Goal: Transaction & Acquisition: Book appointment/travel/reservation

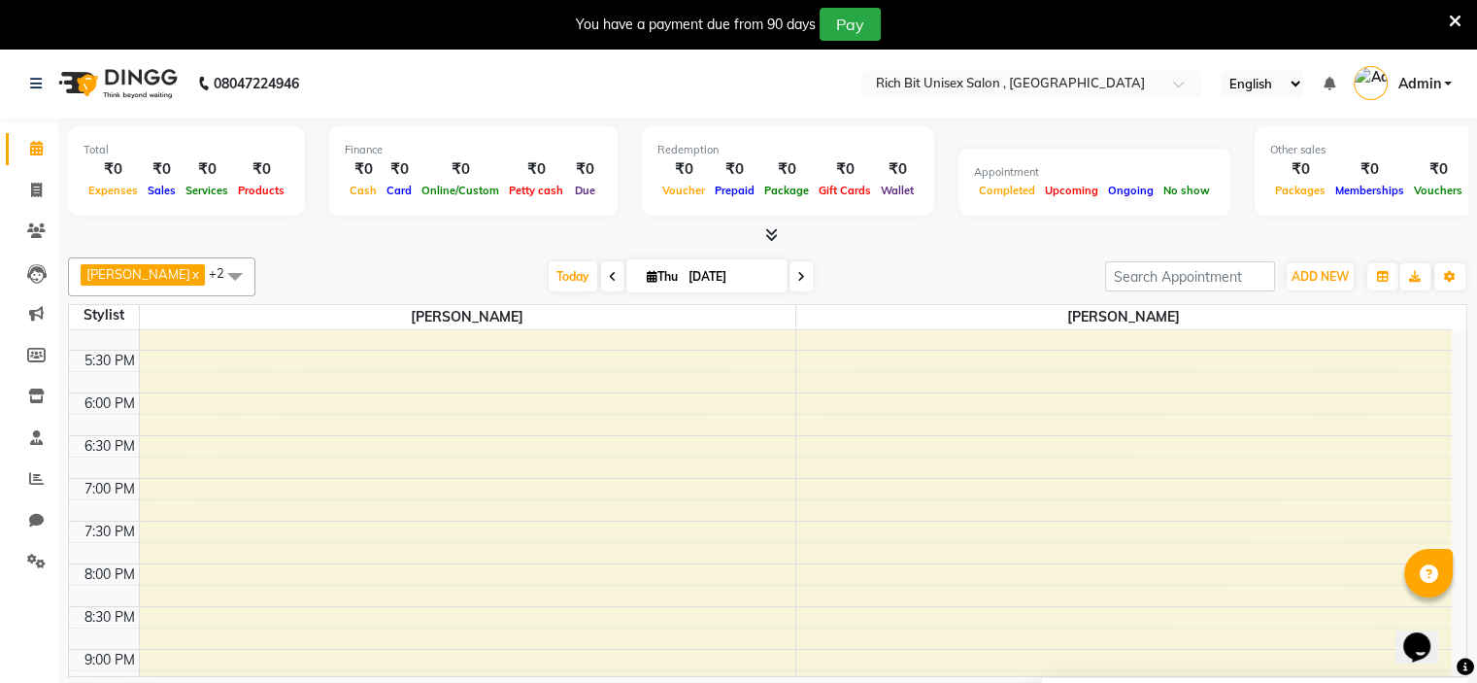
scroll to position [923, 0]
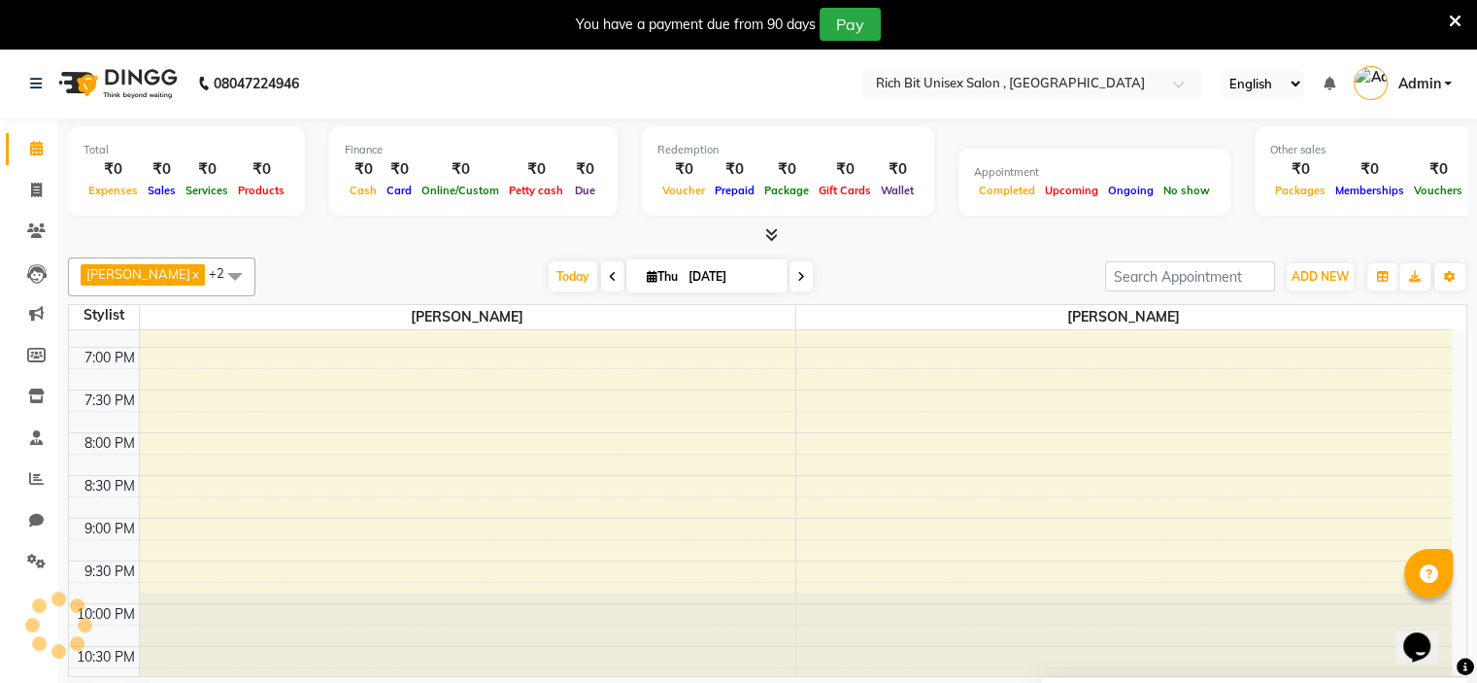
click at [185, 430] on div "8:00 AM 8:30 AM 9:00 AM 9:30 AM 10:00 AM 10:30 AM 11:00 AM 11:30 AM 12:00 PM 12…" at bounding box center [760, 48] width 1383 height 1281
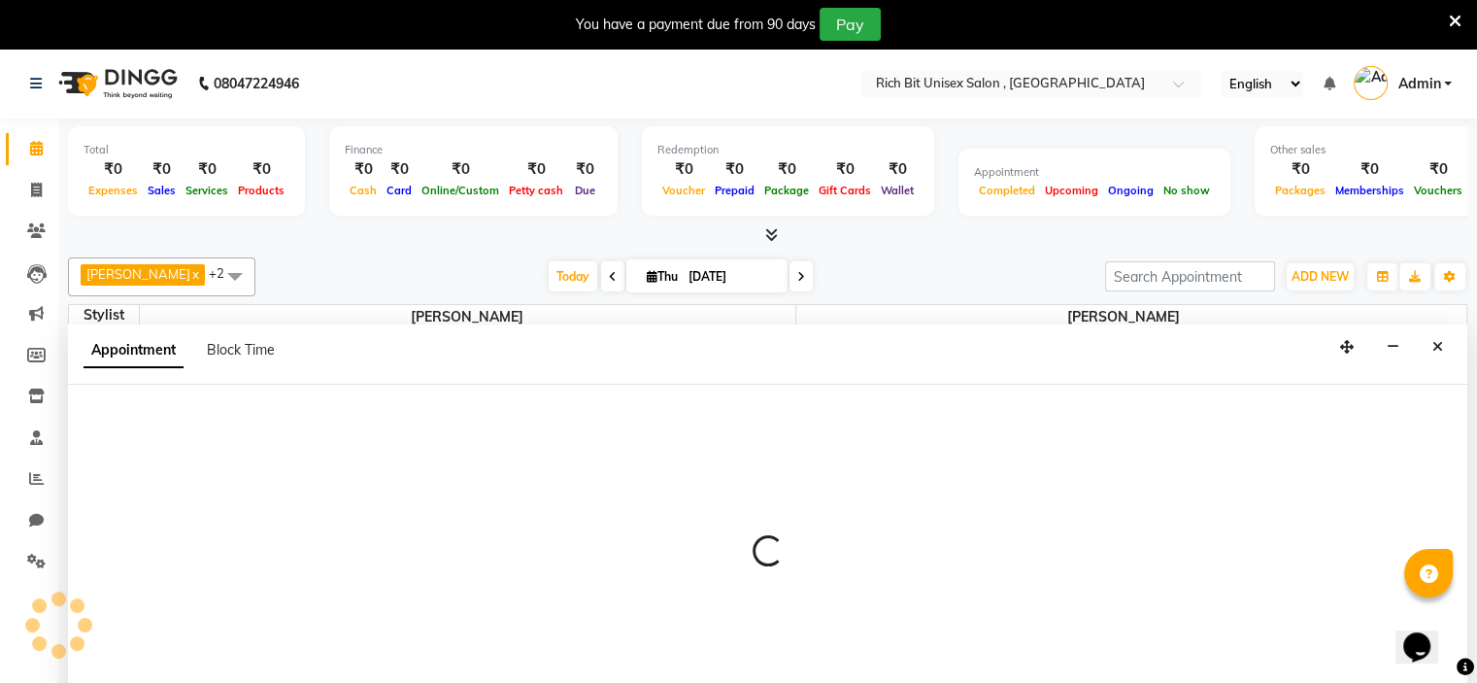
select select "70823"
select select "tentative"
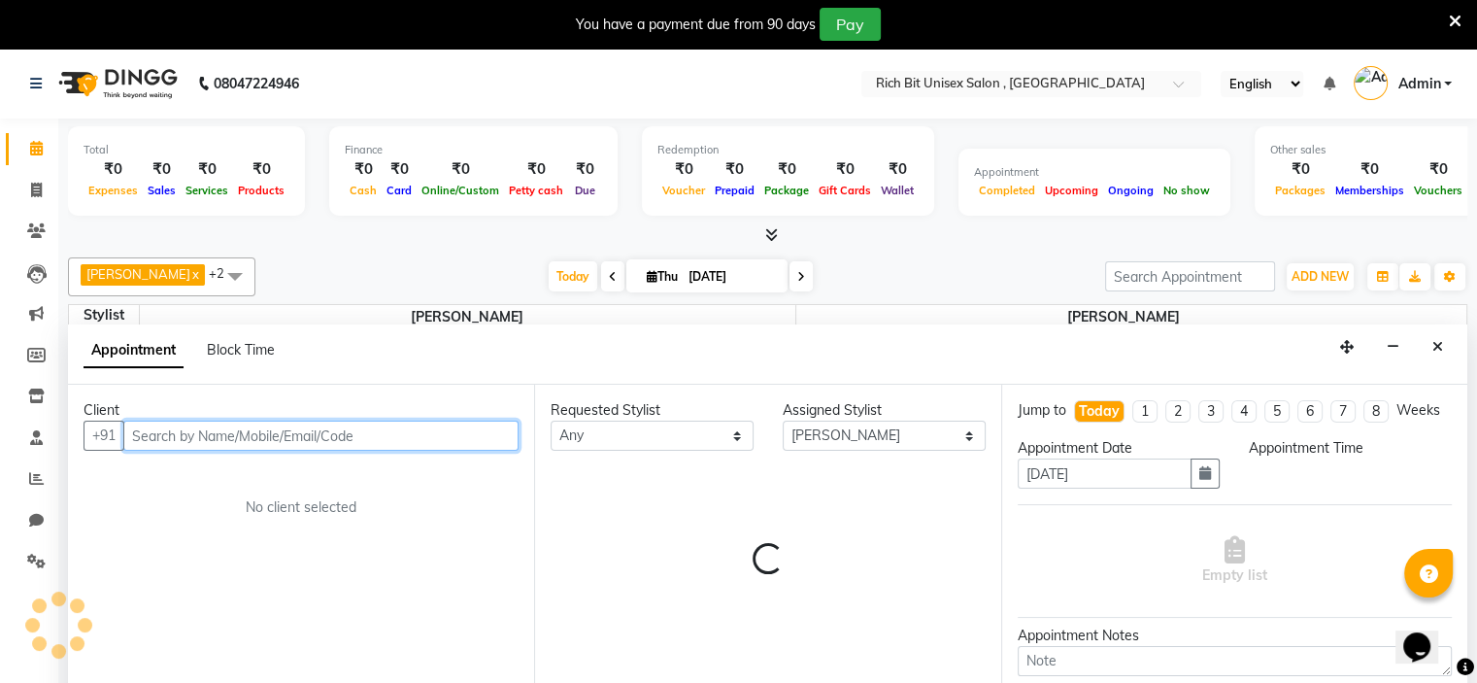
select select "1200"
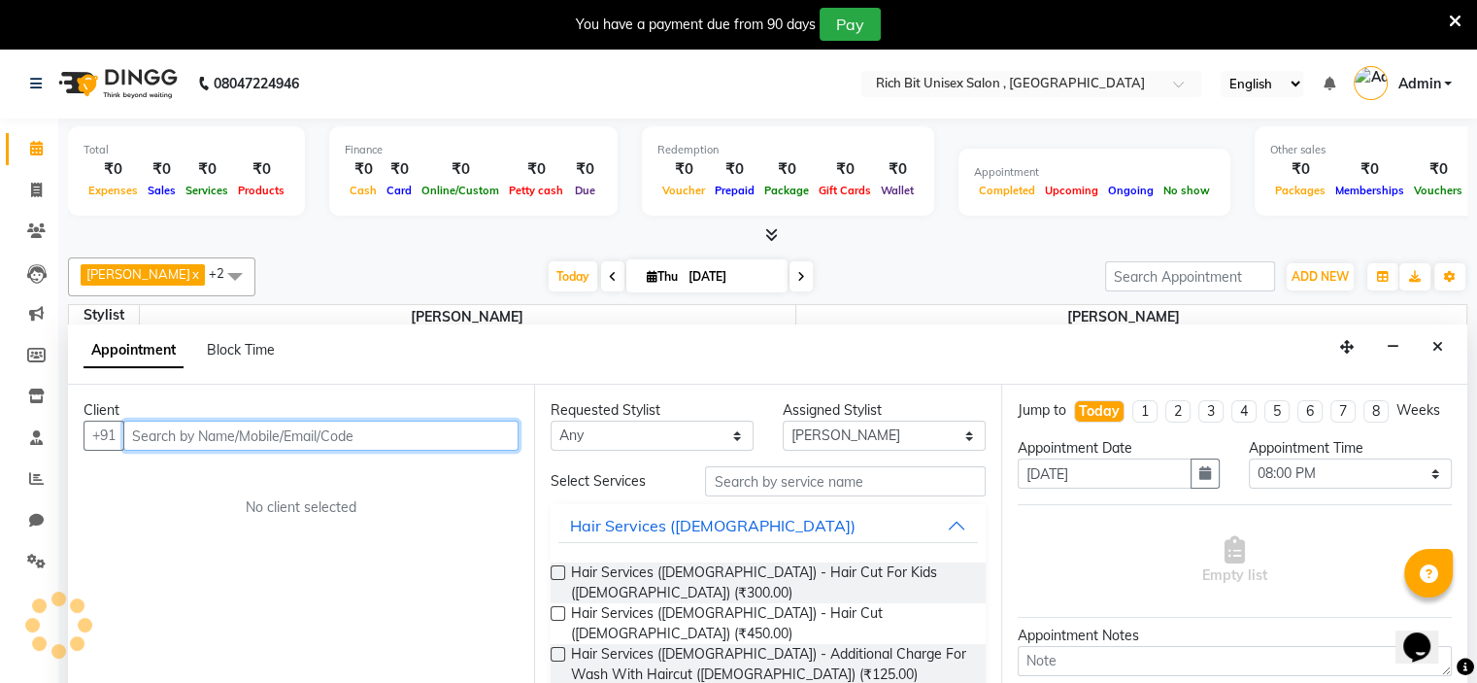
scroll to position [50, 0]
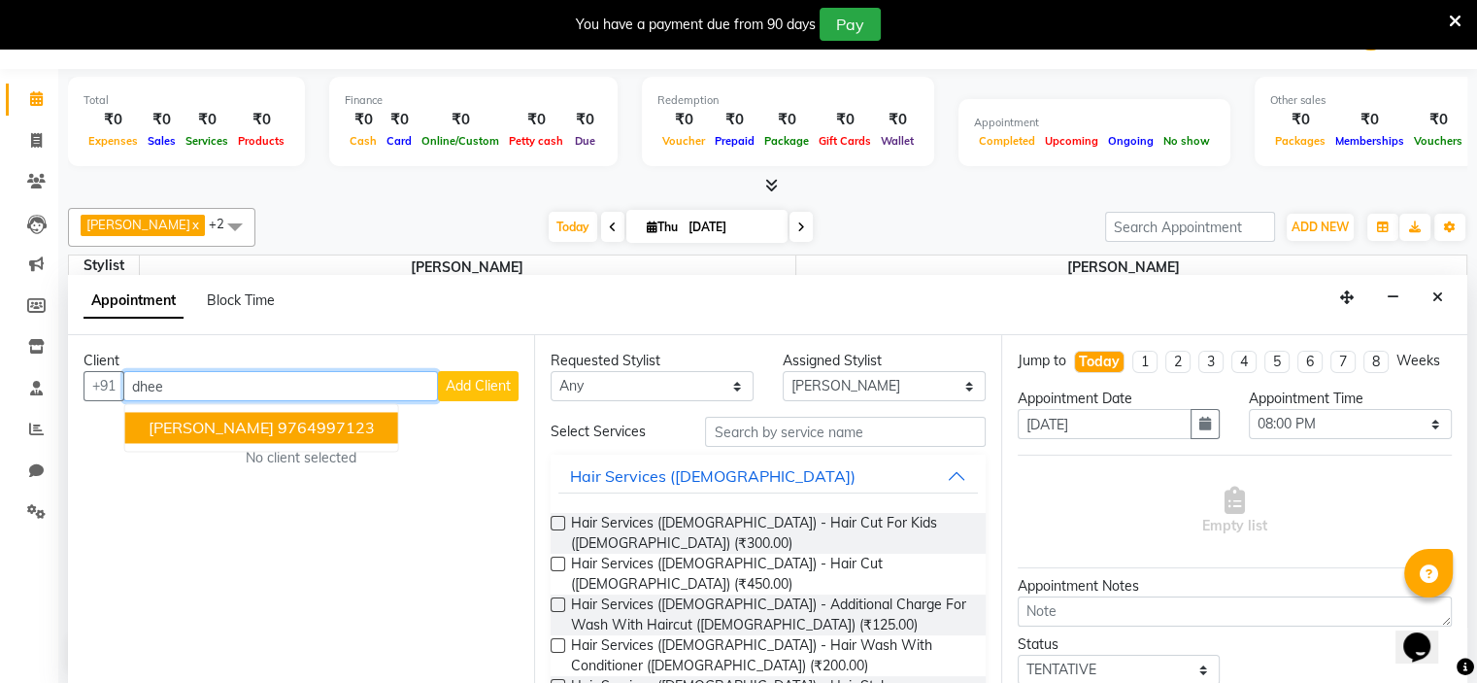
click at [207, 423] on span "[PERSON_NAME]" at bounding box center [211, 427] width 125 height 19
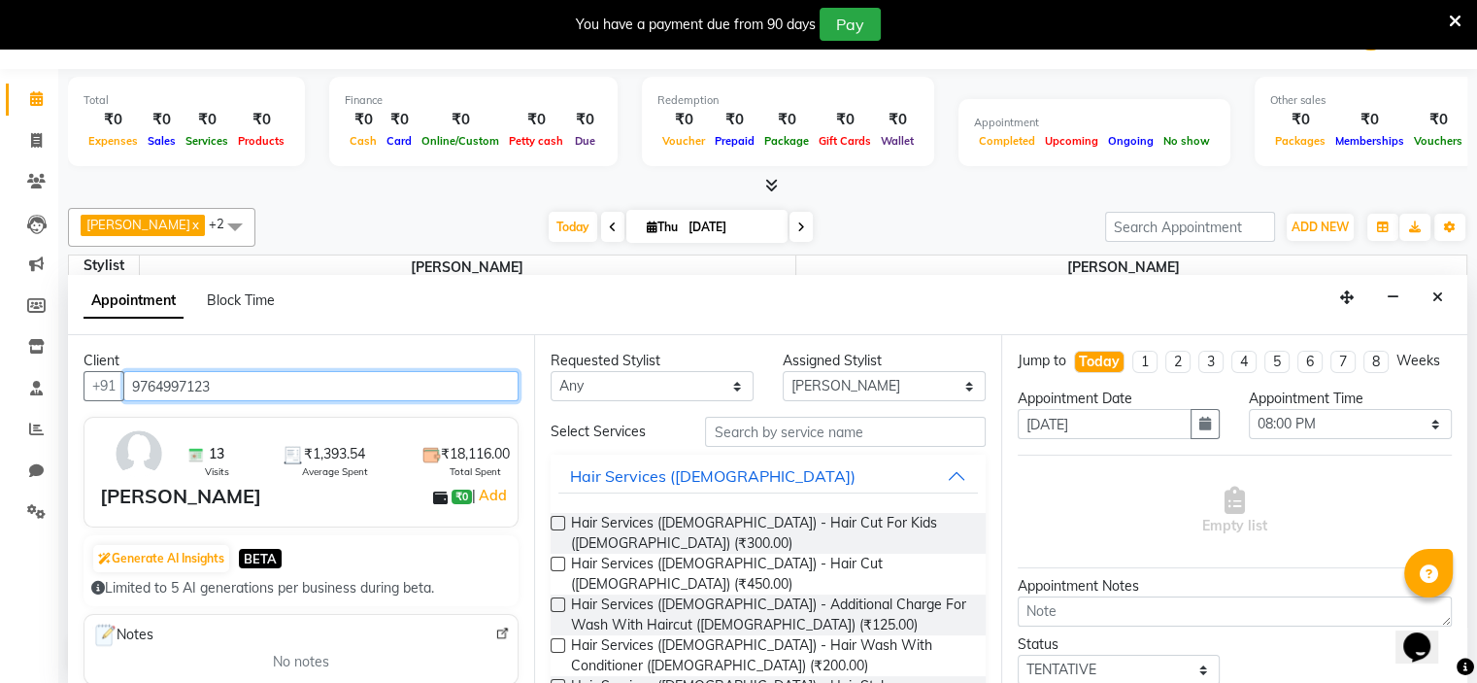
type input "9764997123"
click at [554, 556] on label at bounding box center [558, 563] width 15 height 15
click at [554, 559] on input "checkbox" at bounding box center [557, 565] width 13 height 13
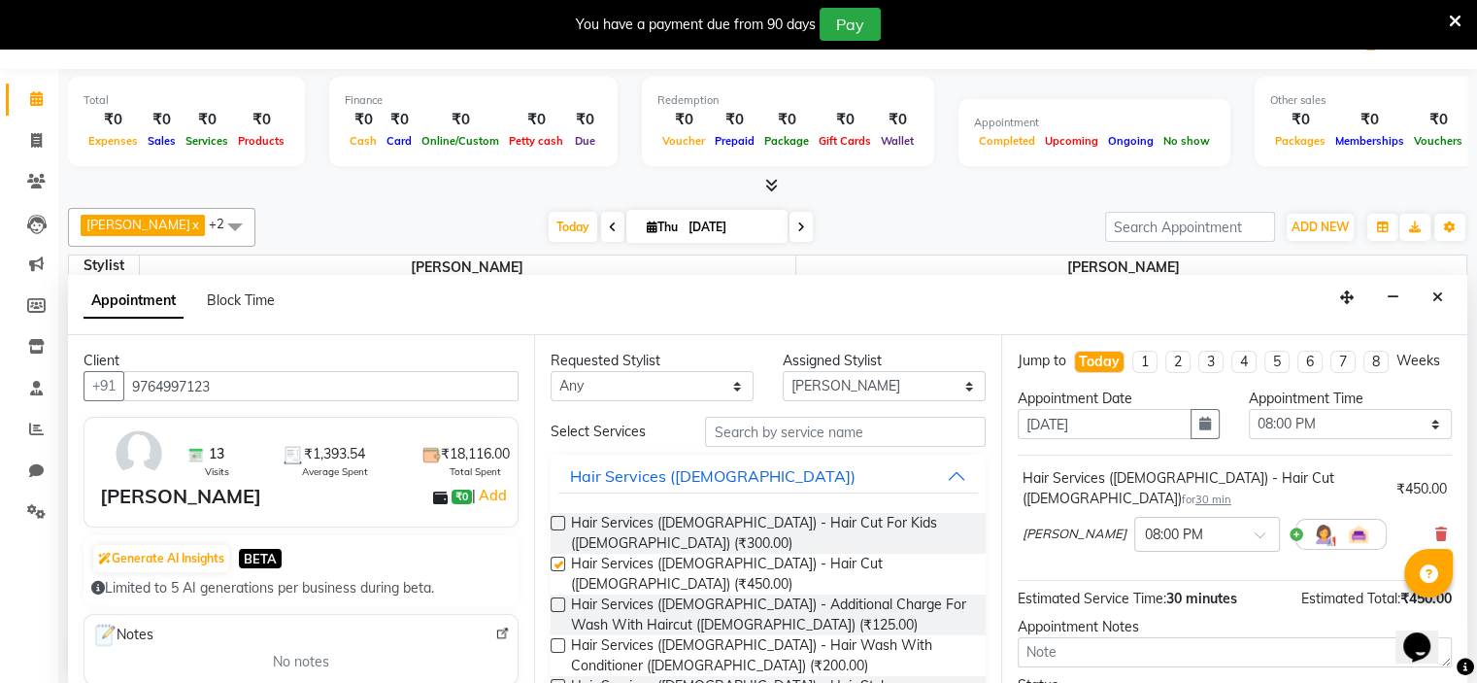
checkbox input "false"
click at [771, 432] on input "text" at bounding box center [845, 432] width 280 height 30
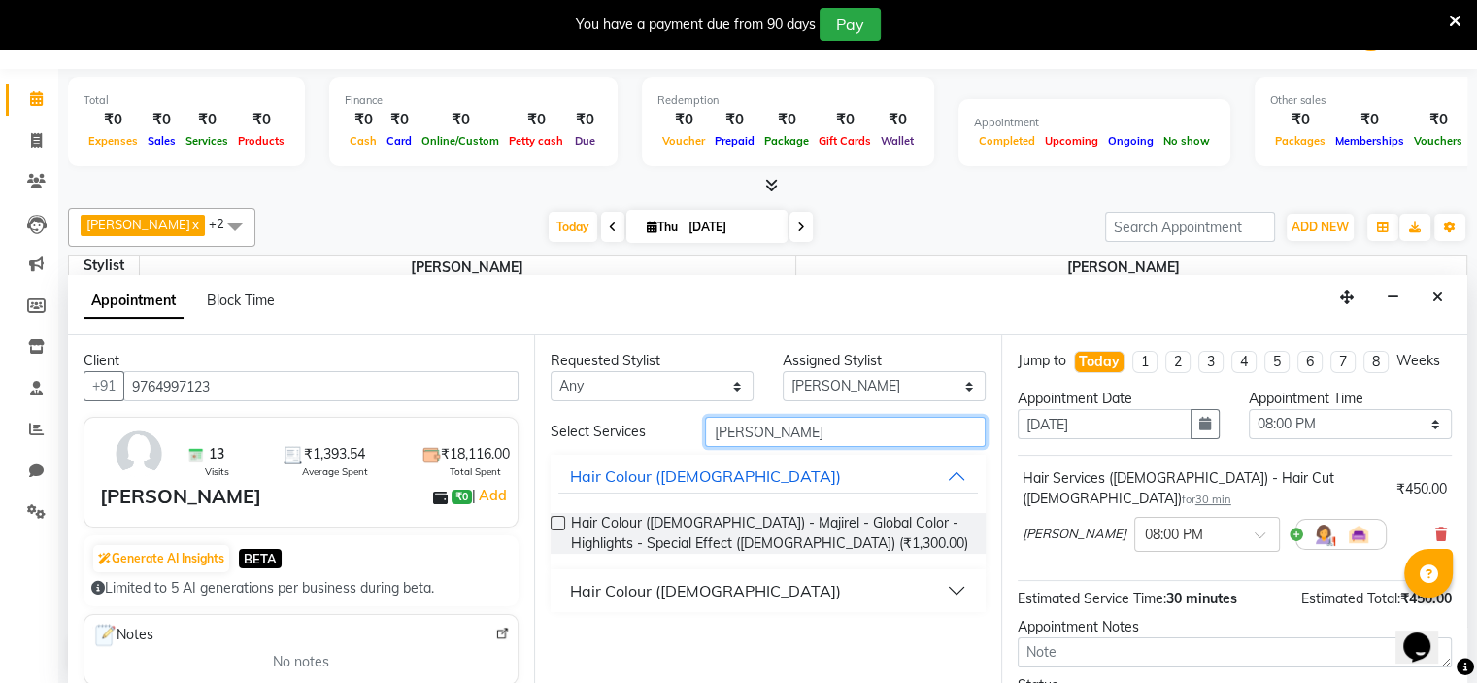
type input "[PERSON_NAME]"
click at [559, 521] on label at bounding box center [558, 523] width 15 height 15
click at [559, 521] on input "checkbox" at bounding box center [557, 525] width 13 height 13
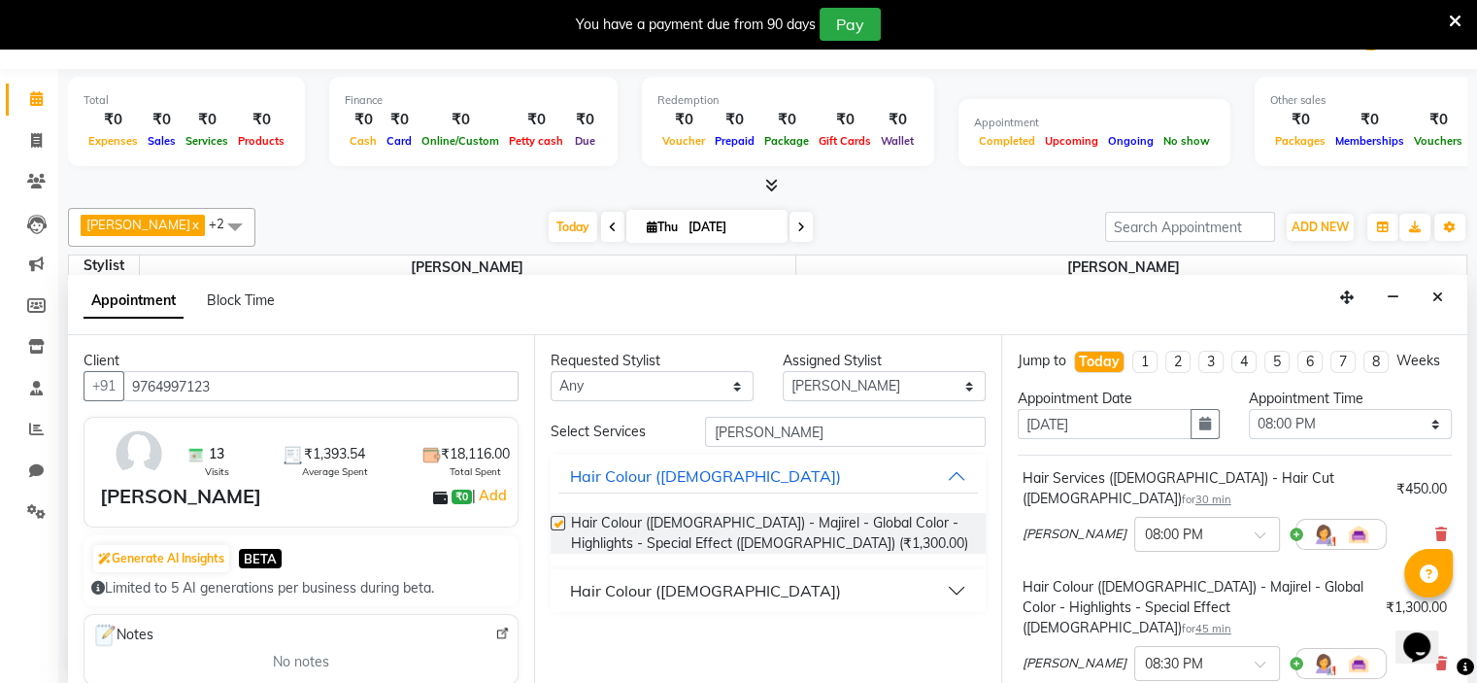
checkbox input "false"
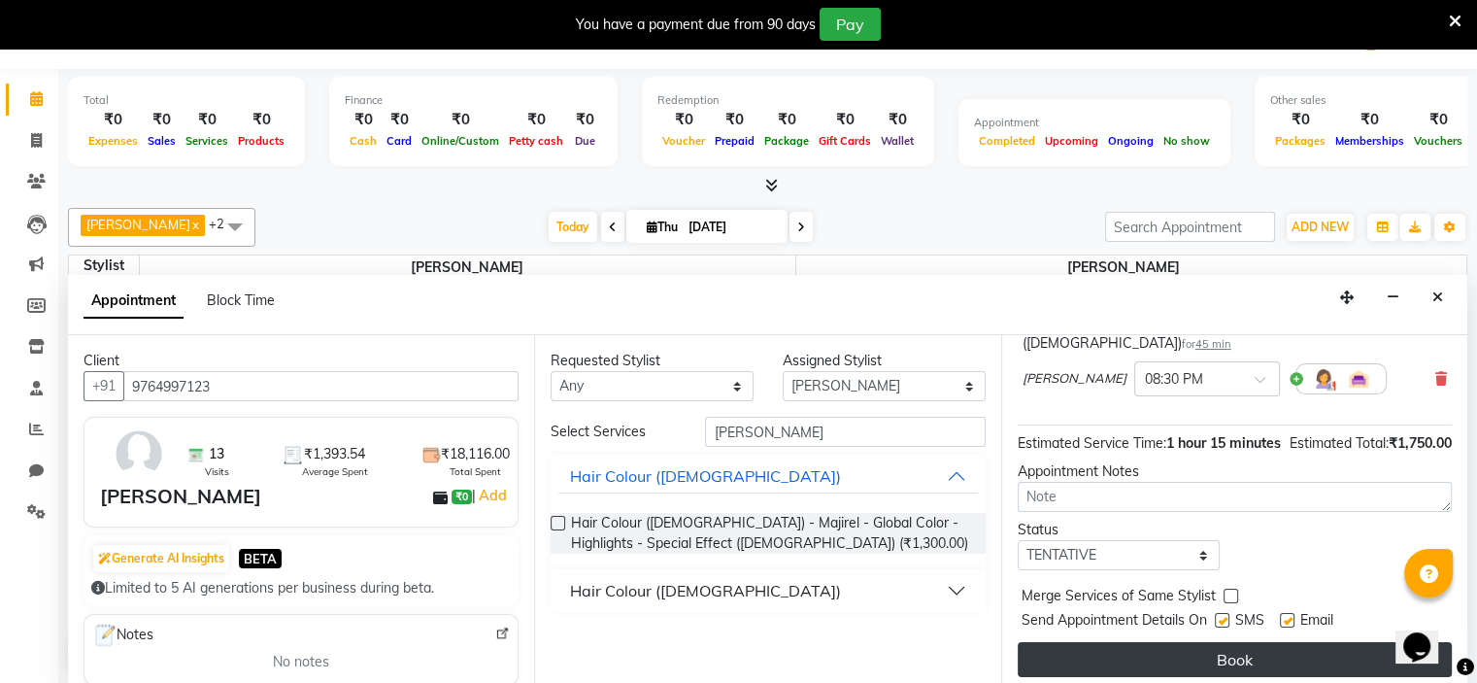
scroll to position [289, 0]
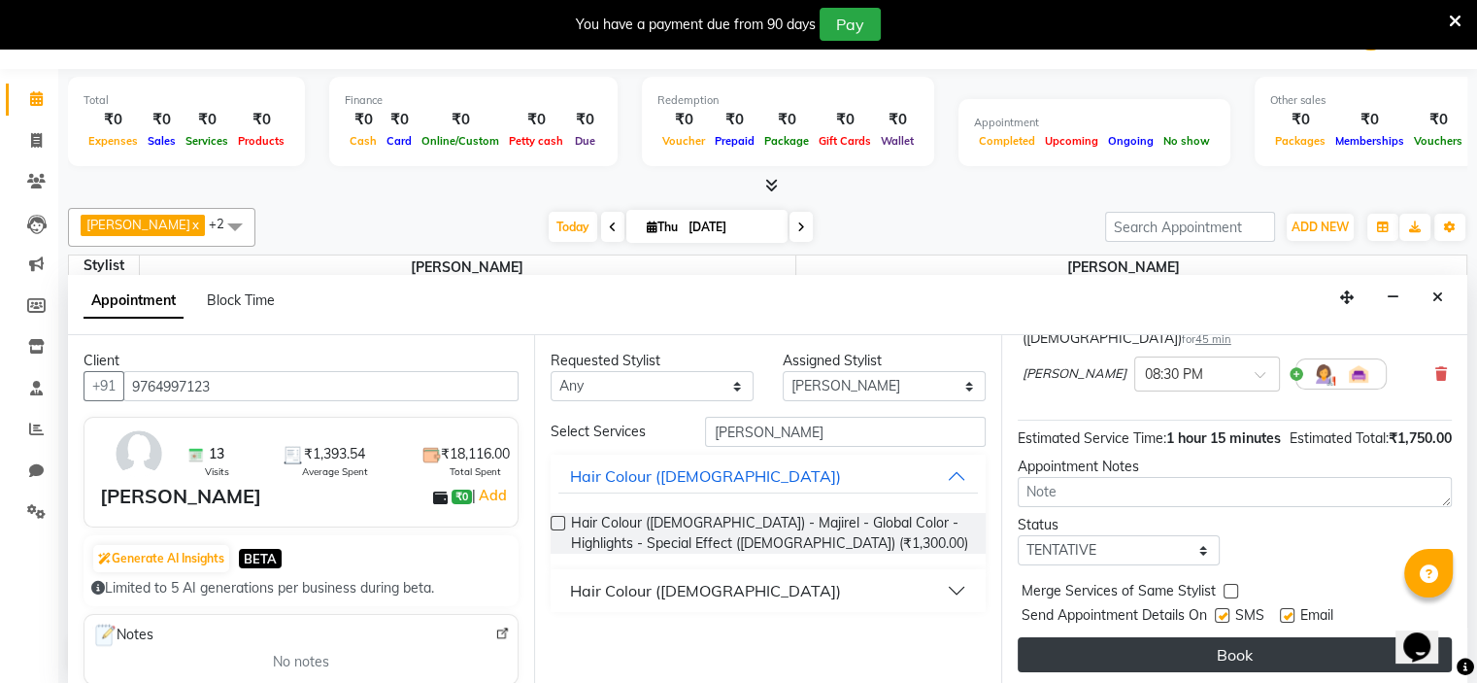
click at [1278, 654] on button "Book" at bounding box center [1235, 654] width 434 height 35
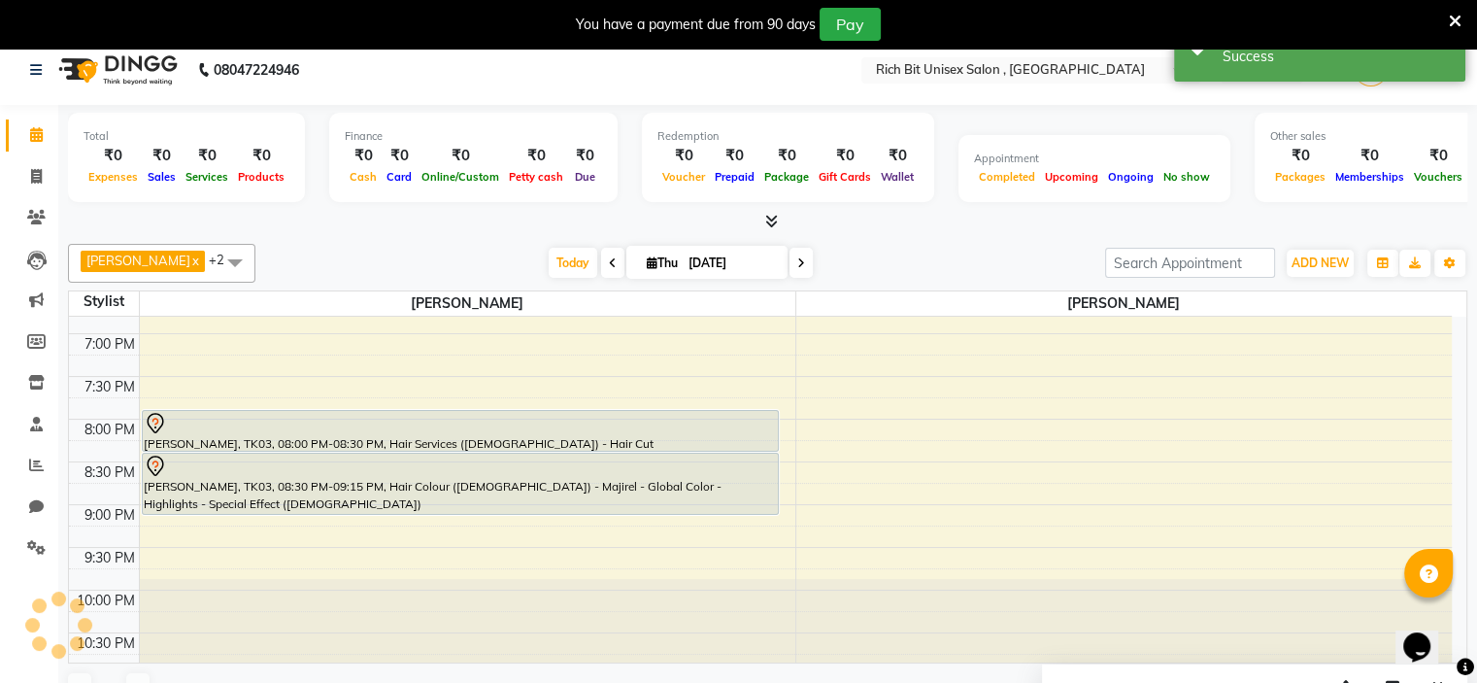
scroll to position [0, 0]
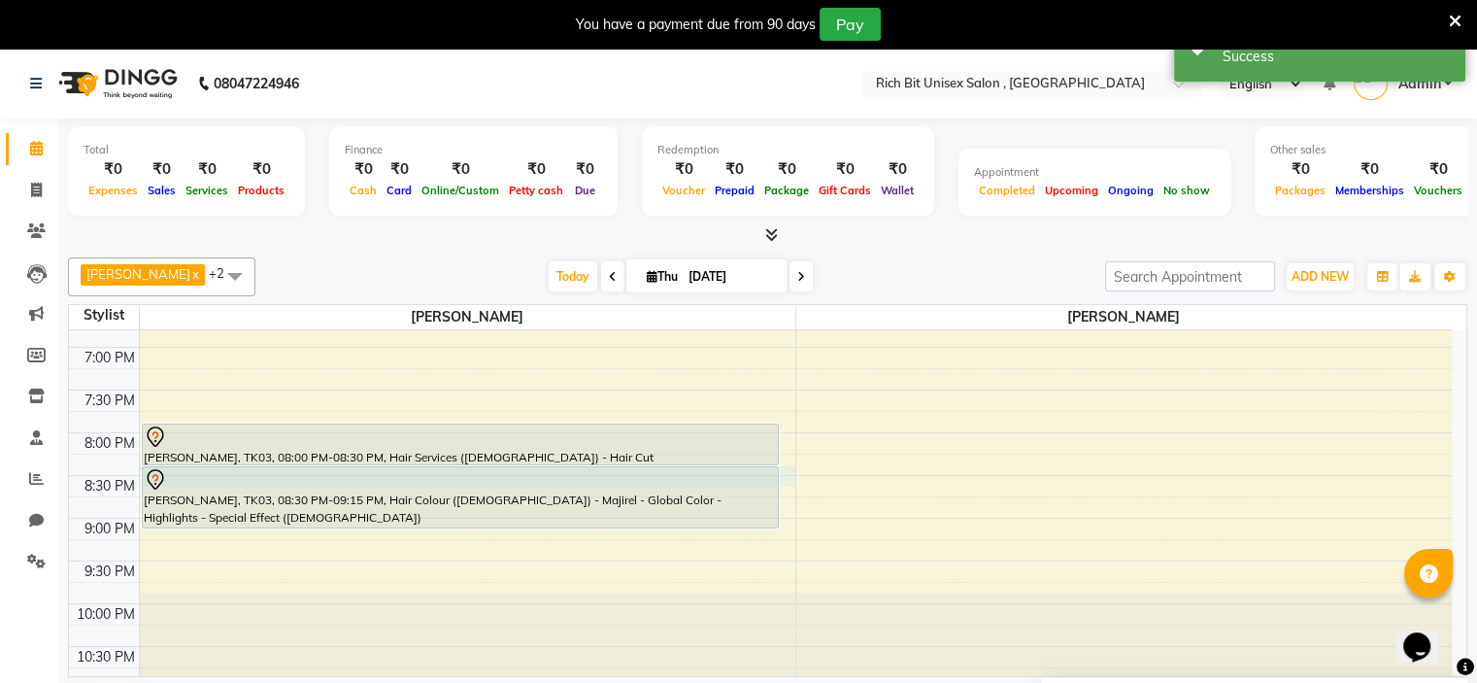
click at [783, 470] on div "8:00 AM 8:30 AM 9:00 AM 9:30 AM 10:00 AM 10:30 AM 11:00 AM 11:30 AM 12:00 PM 12…" at bounding box center [760, 48] width 1383 height 1281
select select "70823"
select select "1230"
select select "tentative"
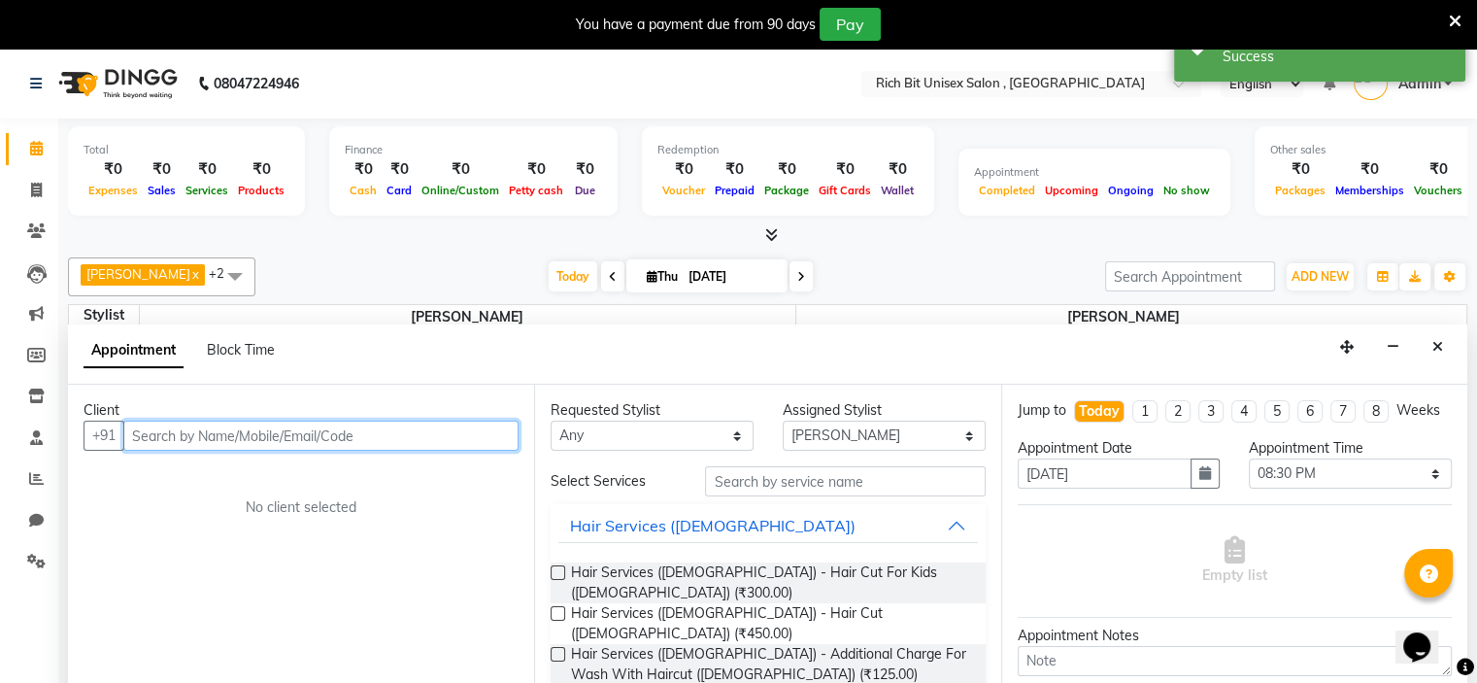
scroll to position [50, 0]
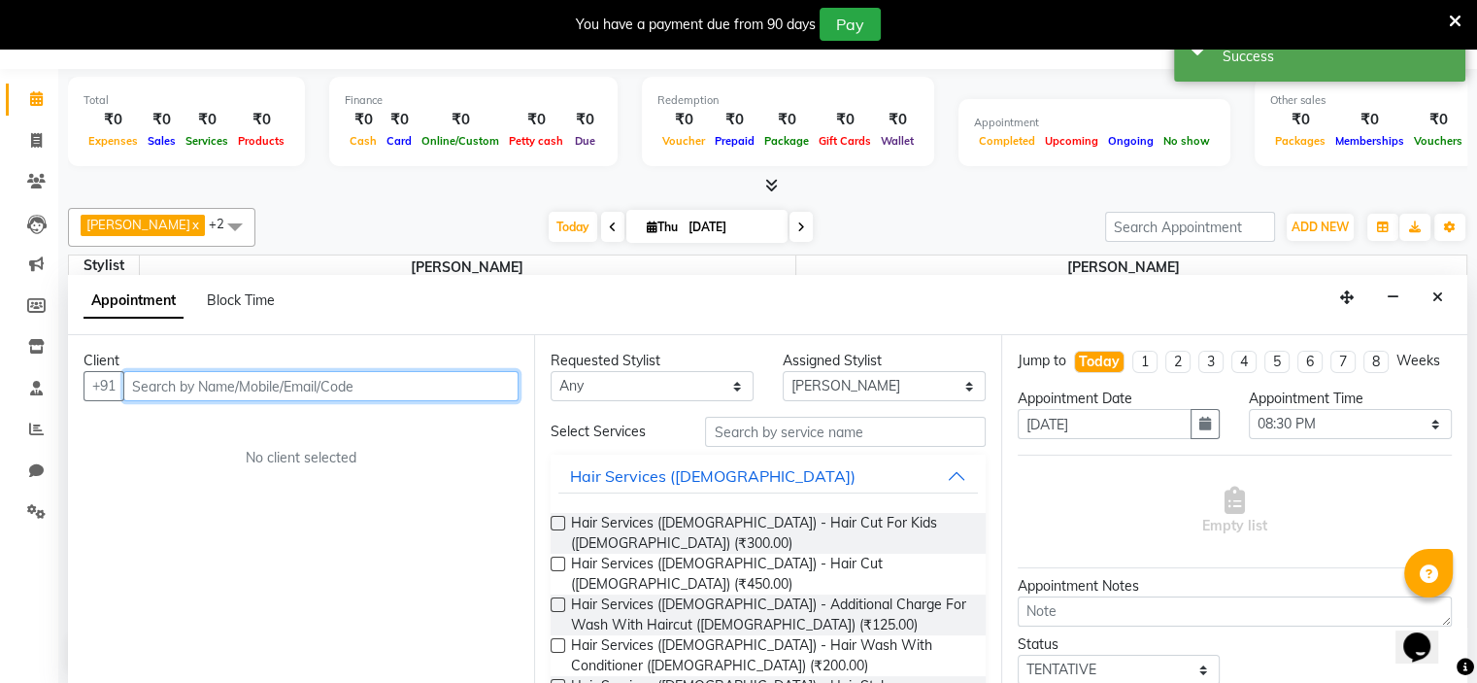
click at [328, 396] on input "text" at bounding box center [320, 386] width 395 height 30
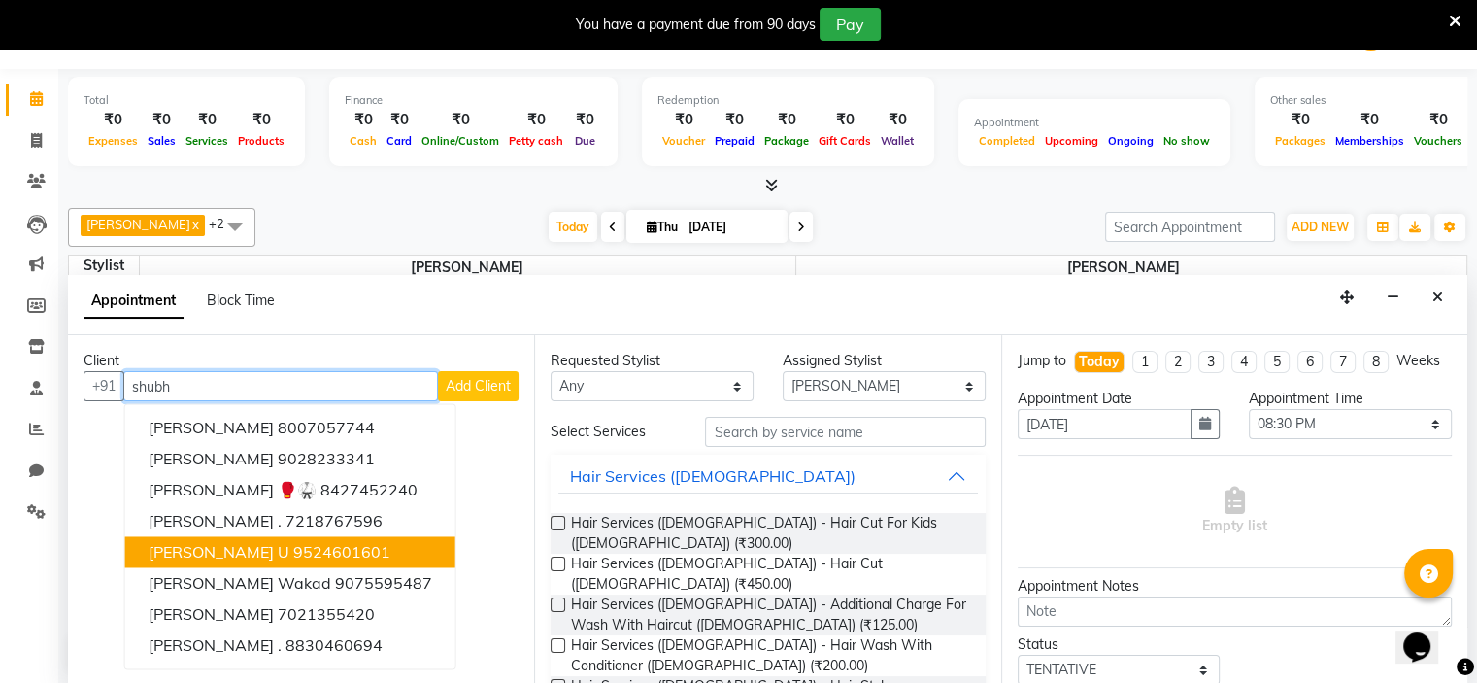
click at [293, 554] on ngb-highlight "9524601601" at bounding box center [341, 551] width 97 height 19
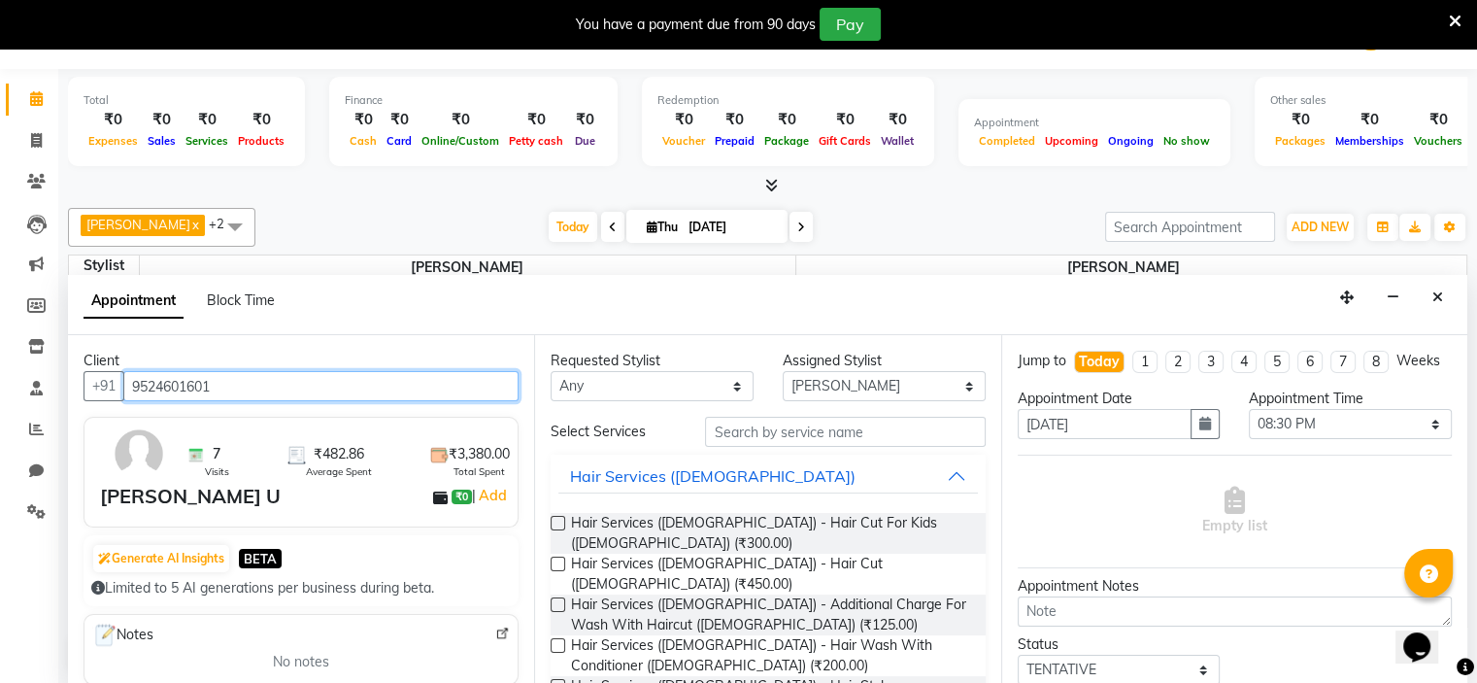
type input "9524601601"
click at [552, 556] on label at bounding box center [558, 563] width 15 height 15
click at [552, 559] on input "checkbox" at bounding box center [557, 565] width 13 height 13
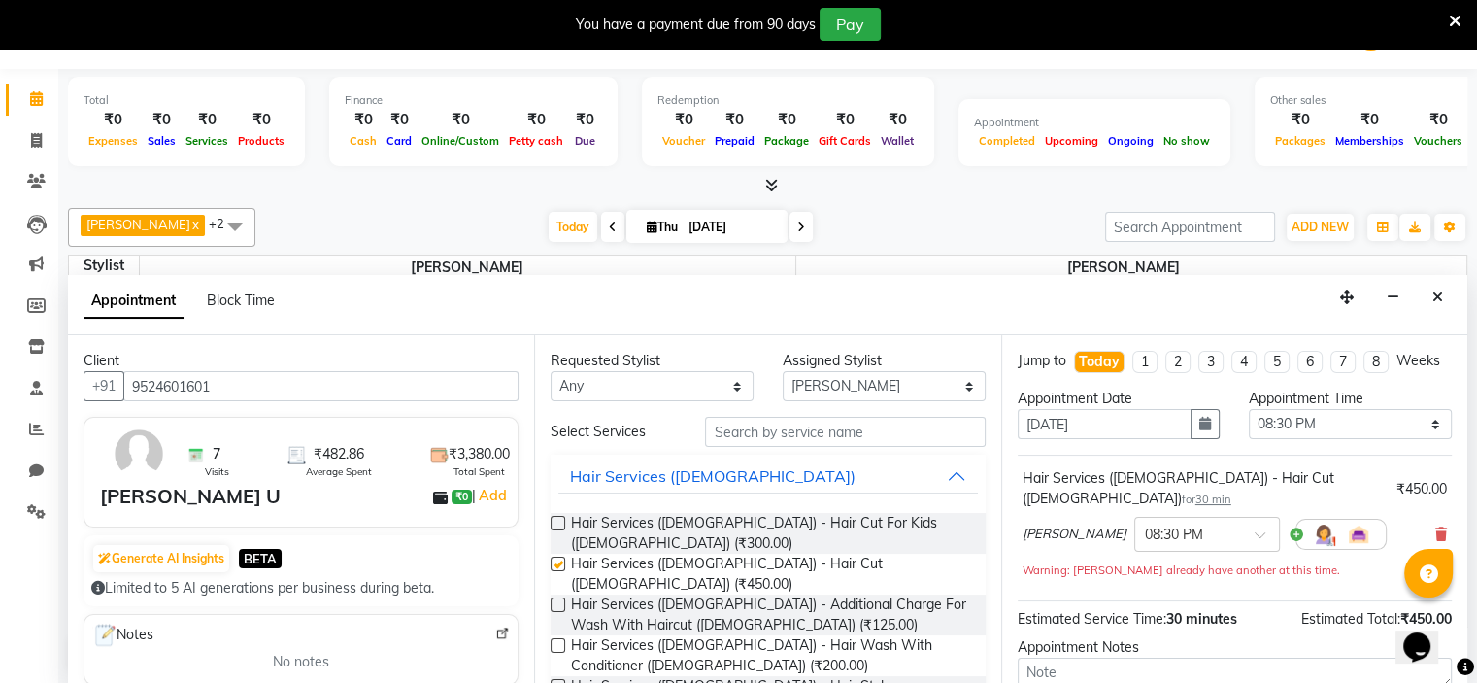
checkbox input "false"
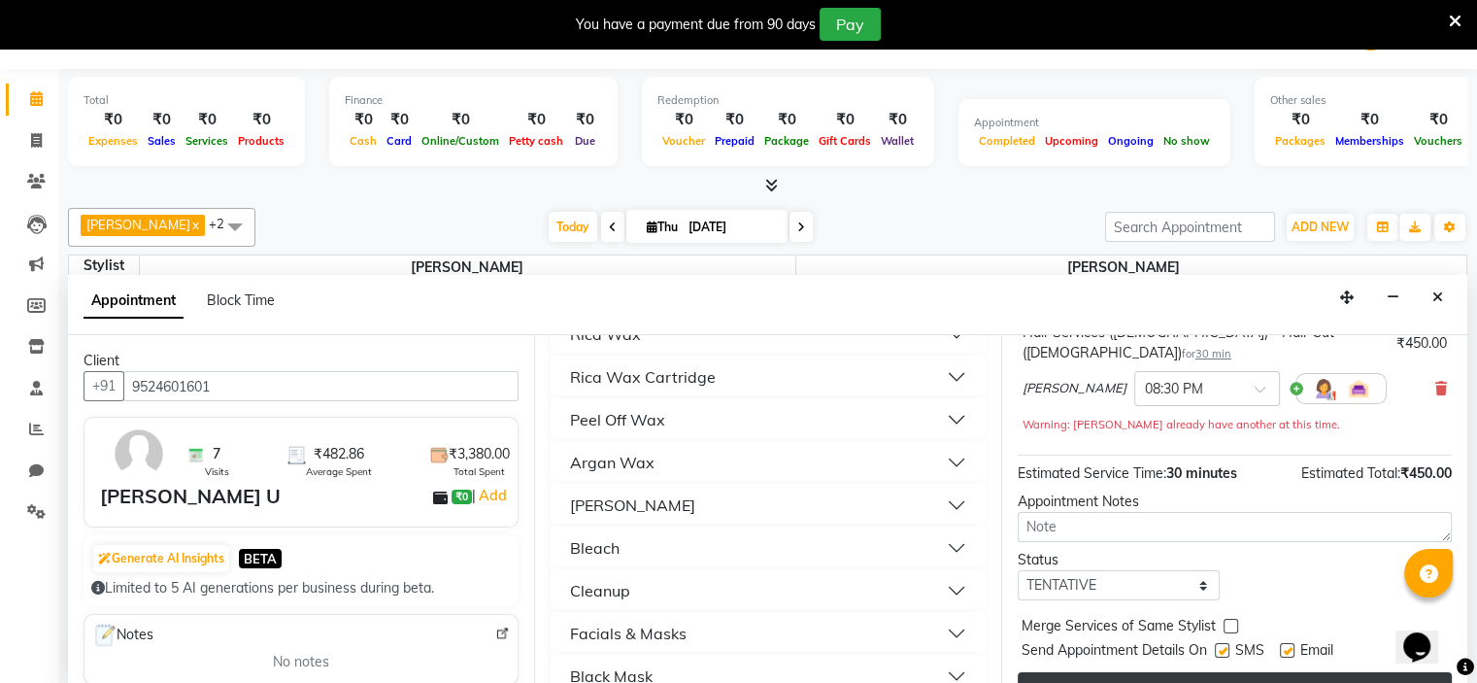
scroll to position [181, 0]
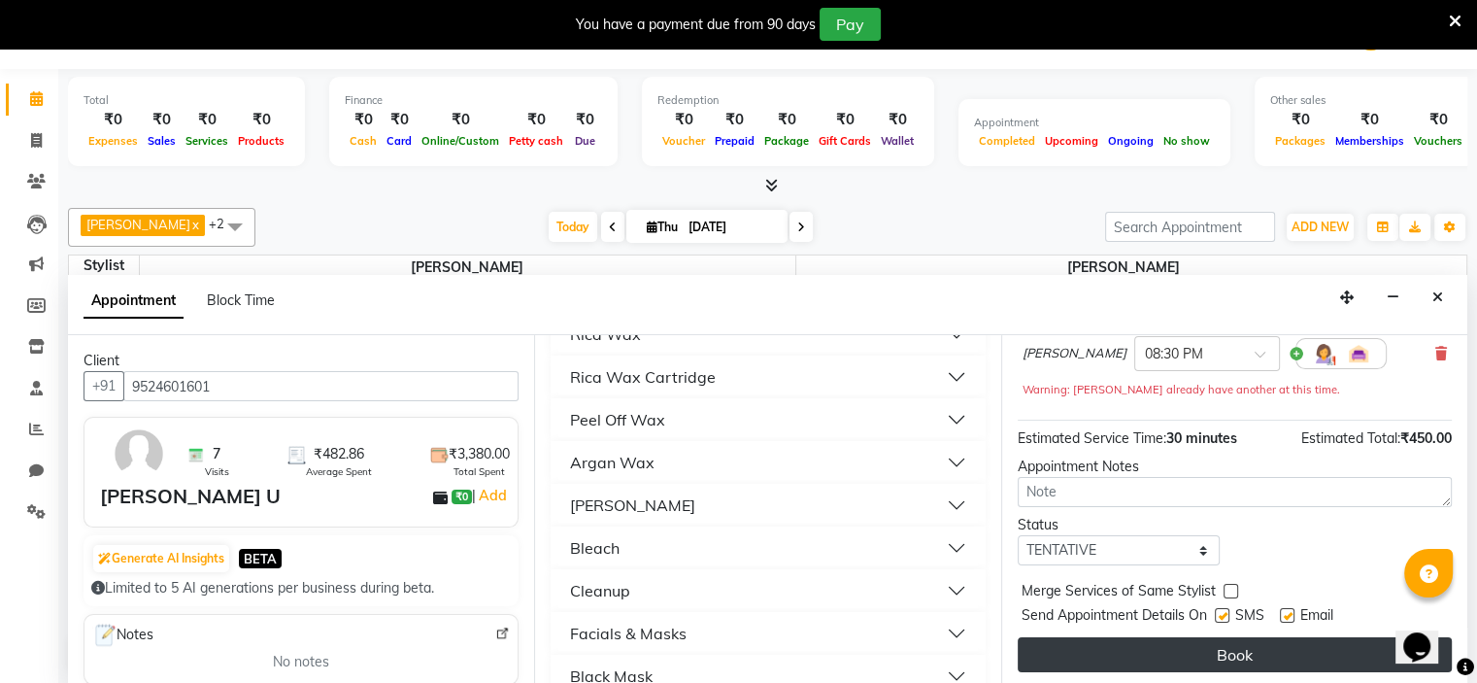
click at [1147, 646] on button "Book" at bounding box center [1235, 654] width 434 height 35
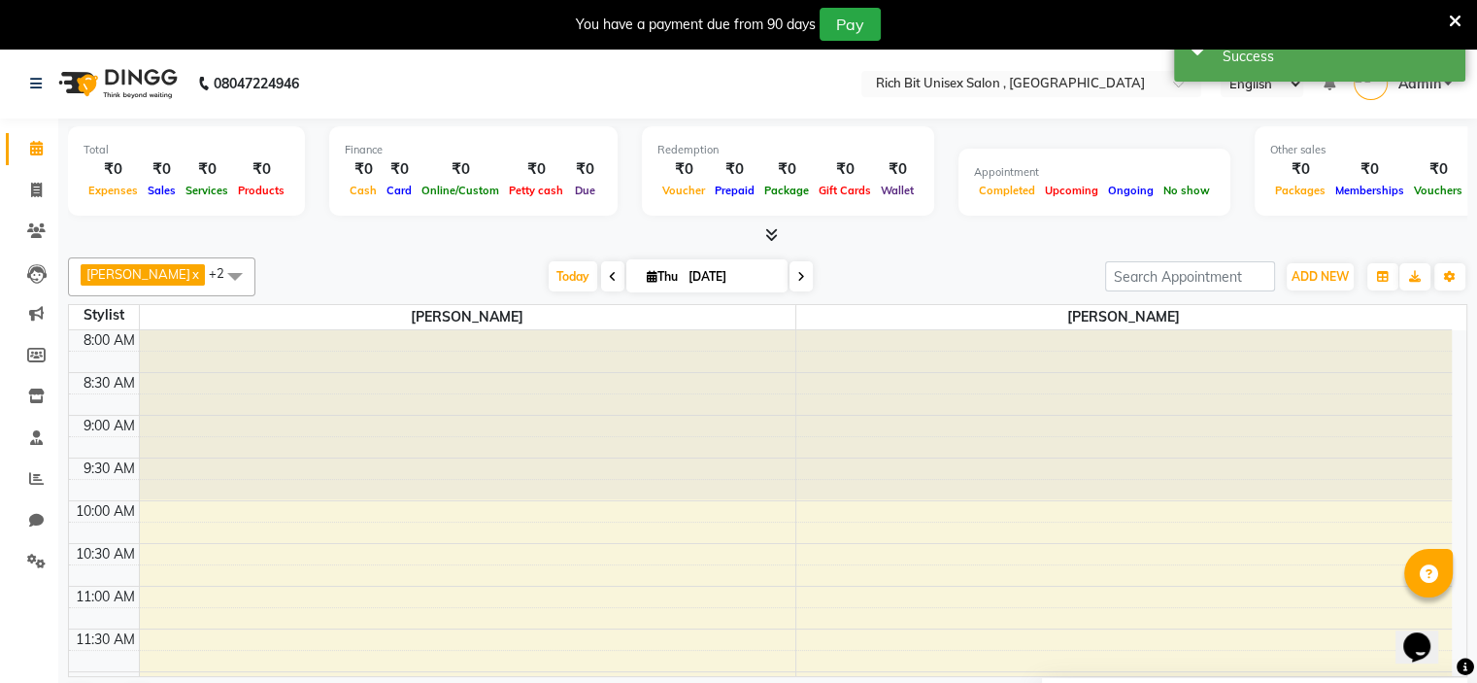
scroll to position [486, 0]
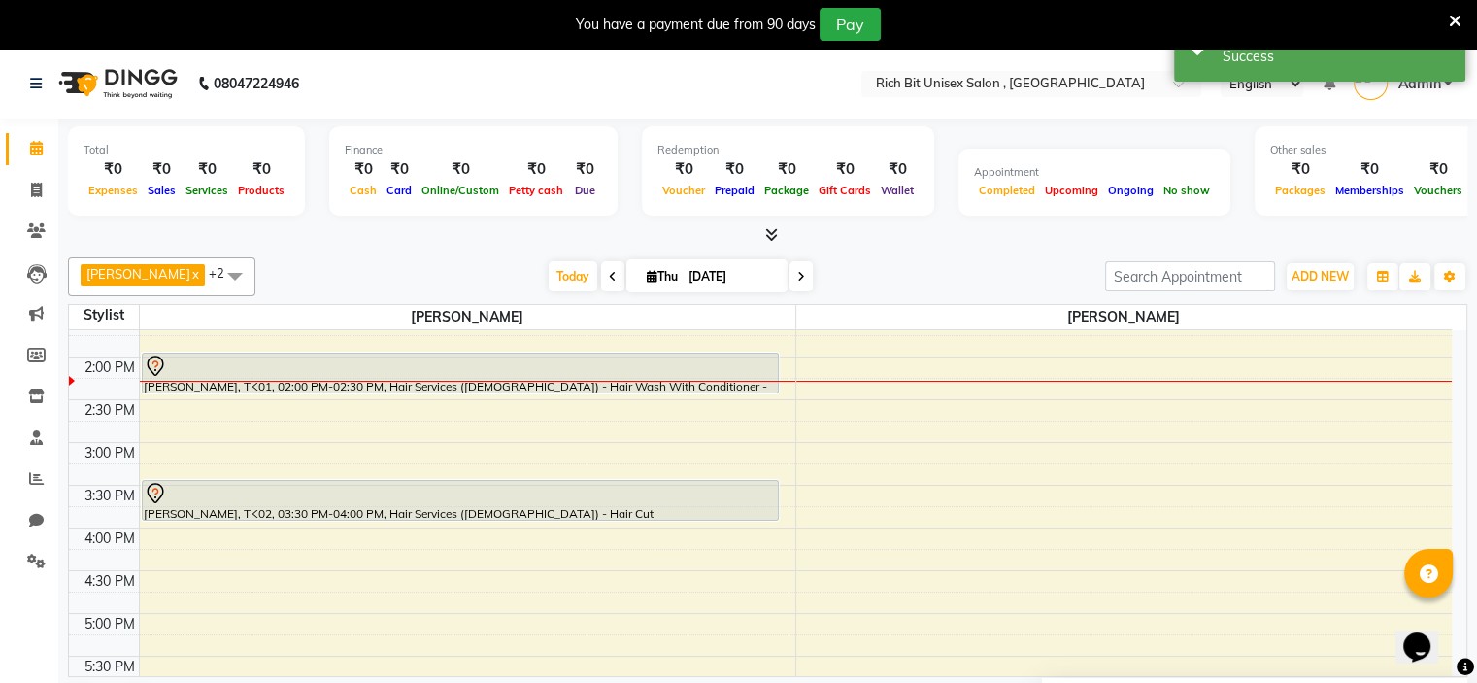
click at [676, 273] on span "Thu" at bounding box center [662, 276] width 41 height 15
select select "9"
select select "2025"
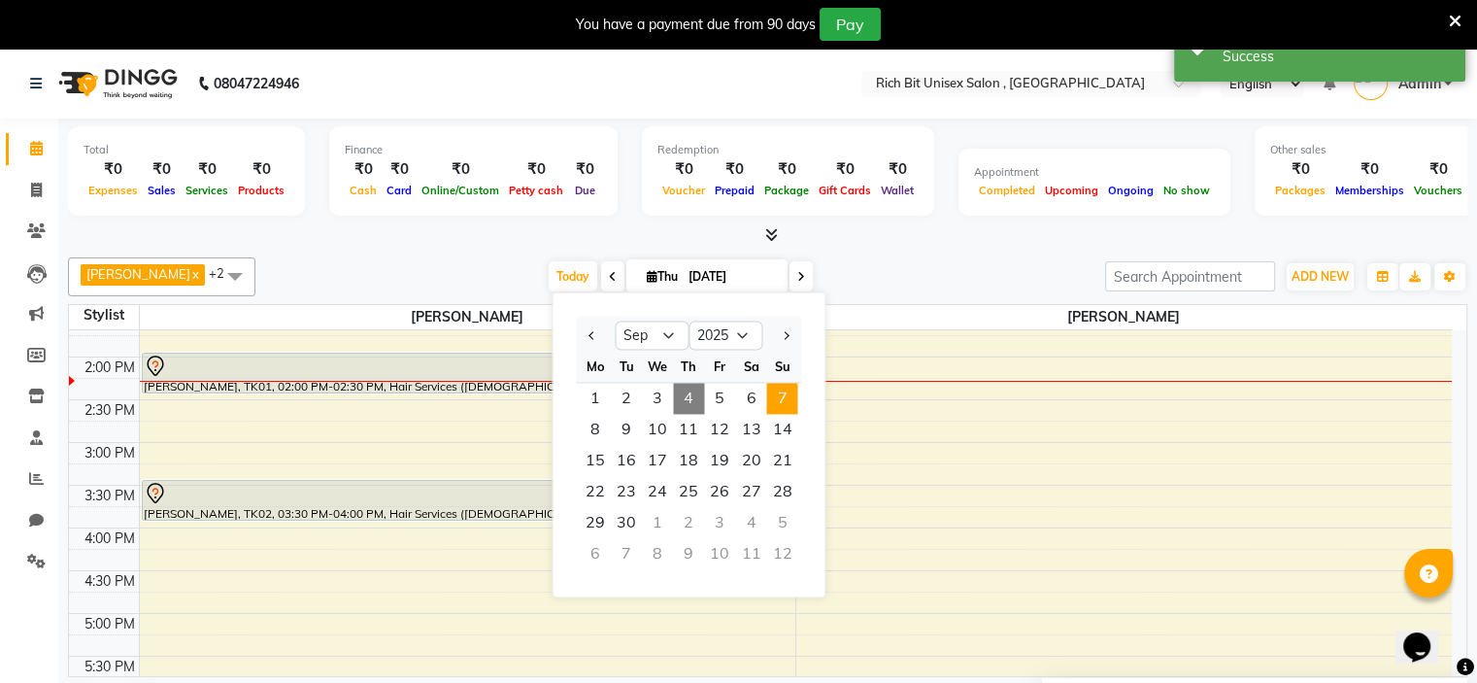
click at [788, 406] on span "7" at bounding box center [781, 398] width 31 height 31
type input "[DATE]"
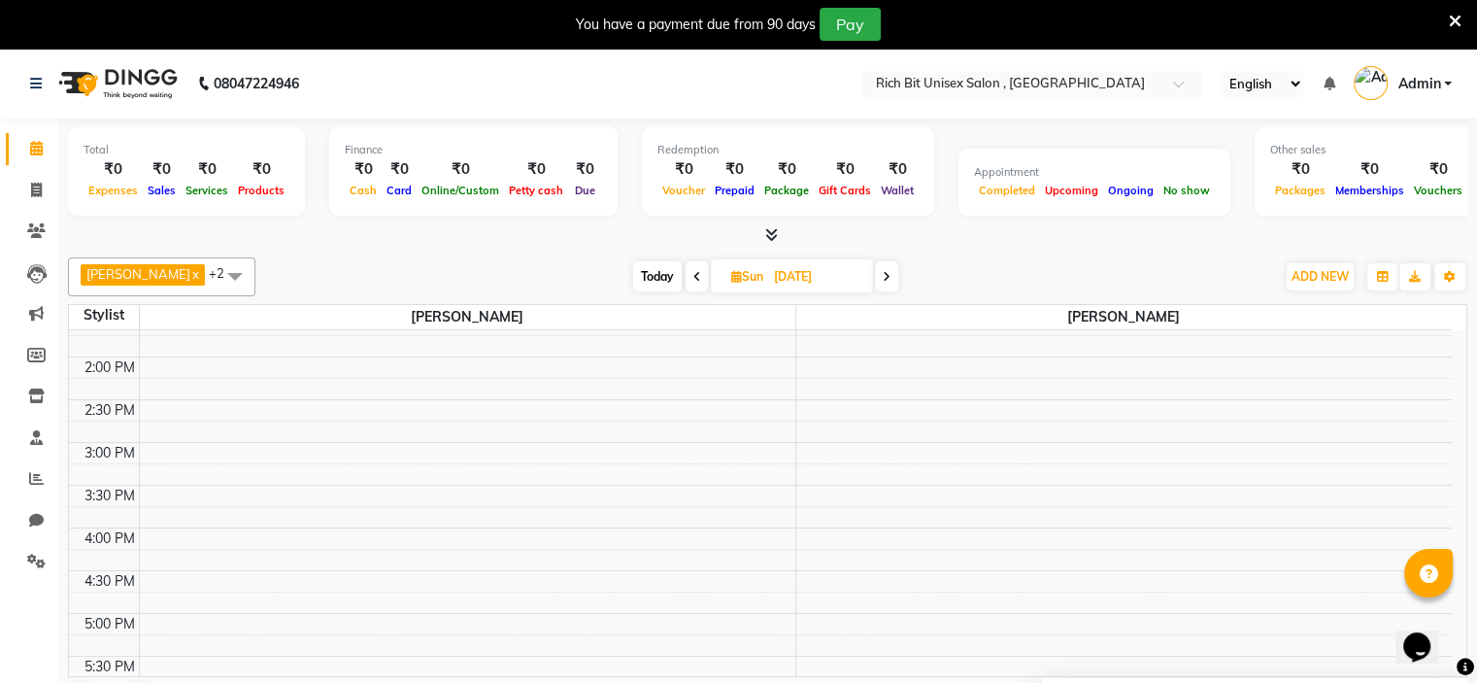
scroll to position [0, 0]
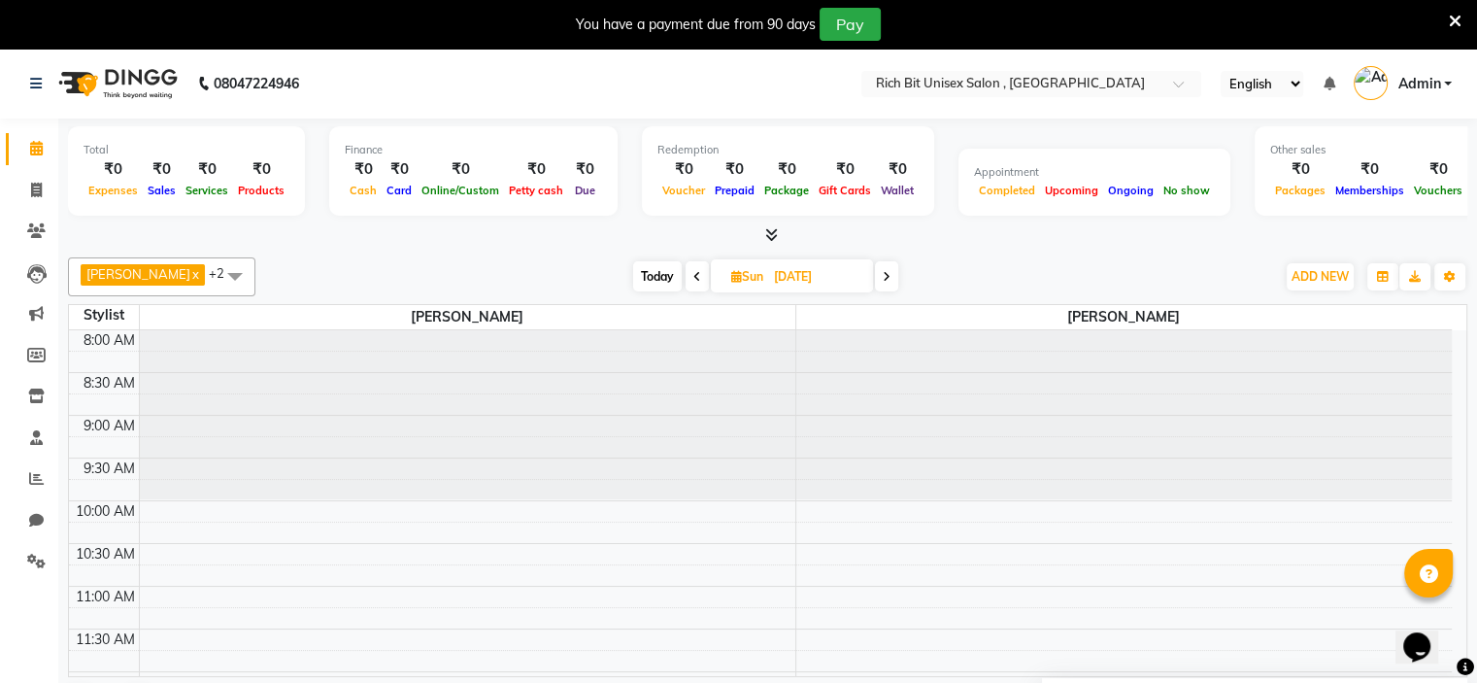
select select "70823"
select select "tentative"
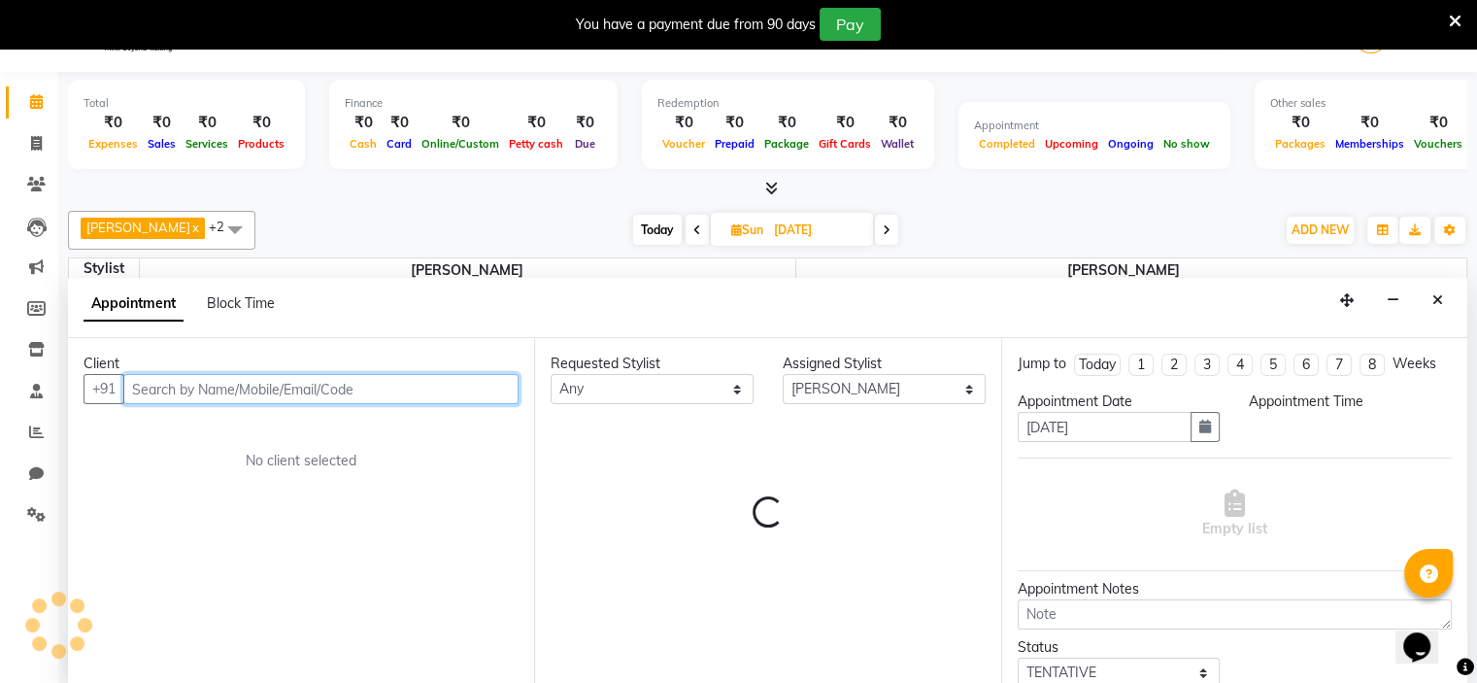
select select "720"
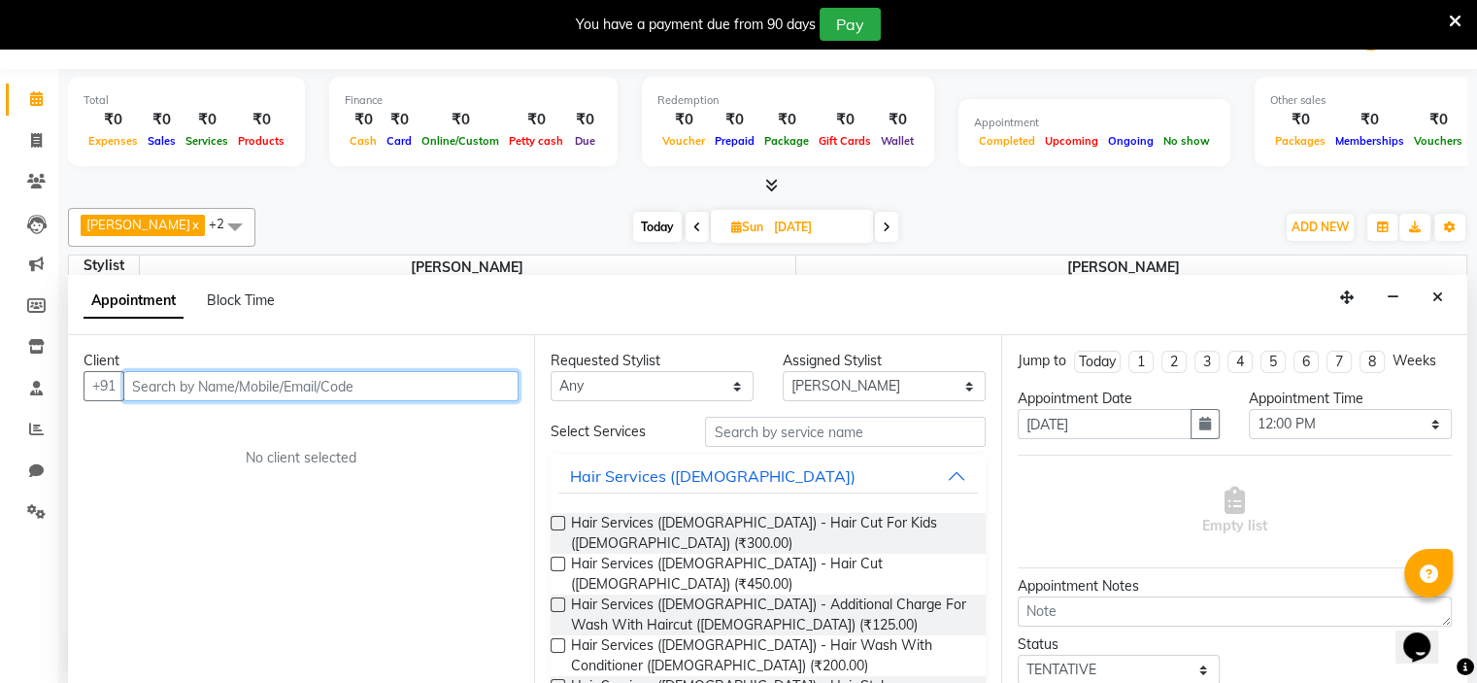
click at [200, 398] on input "text" at bounding box center [320, 386] width 395 height 30
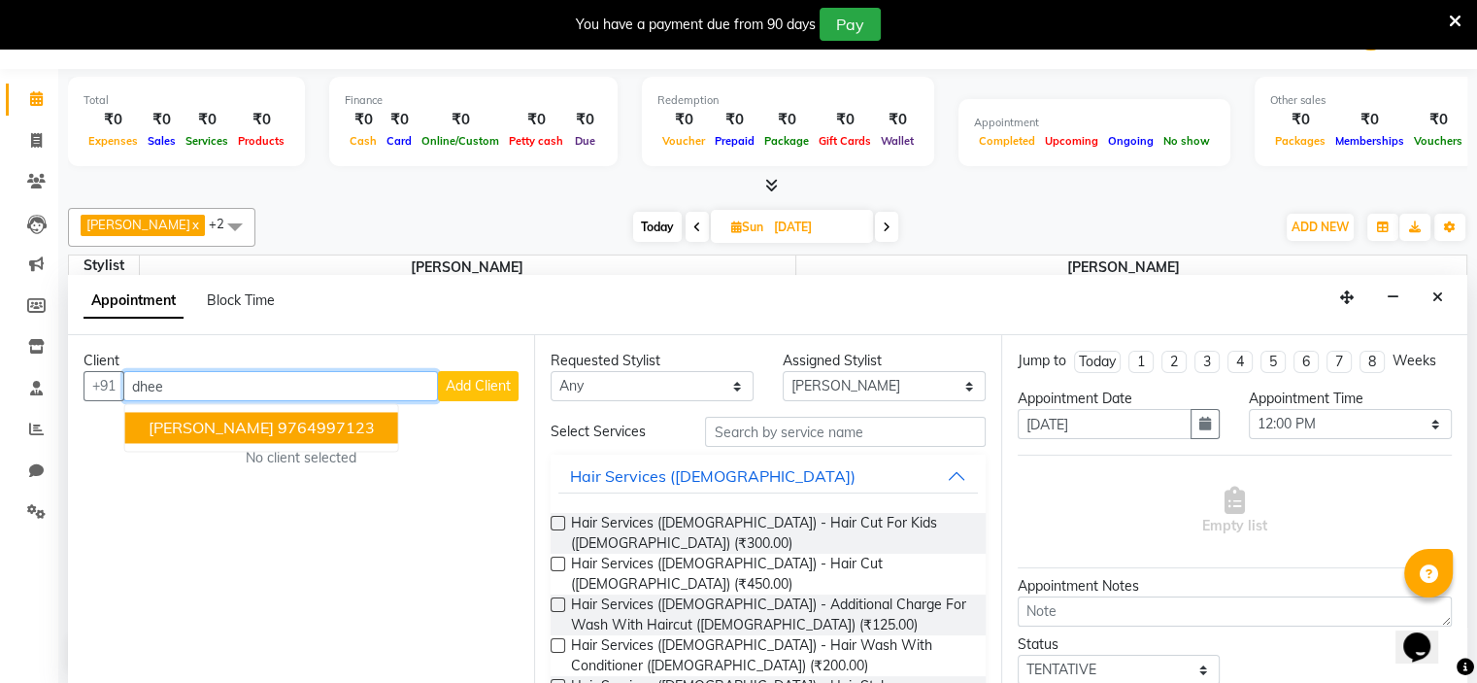
click at [196, 428] on span "[PERSON_NAME]" at bounding box center [211, 427] width 125 height 19
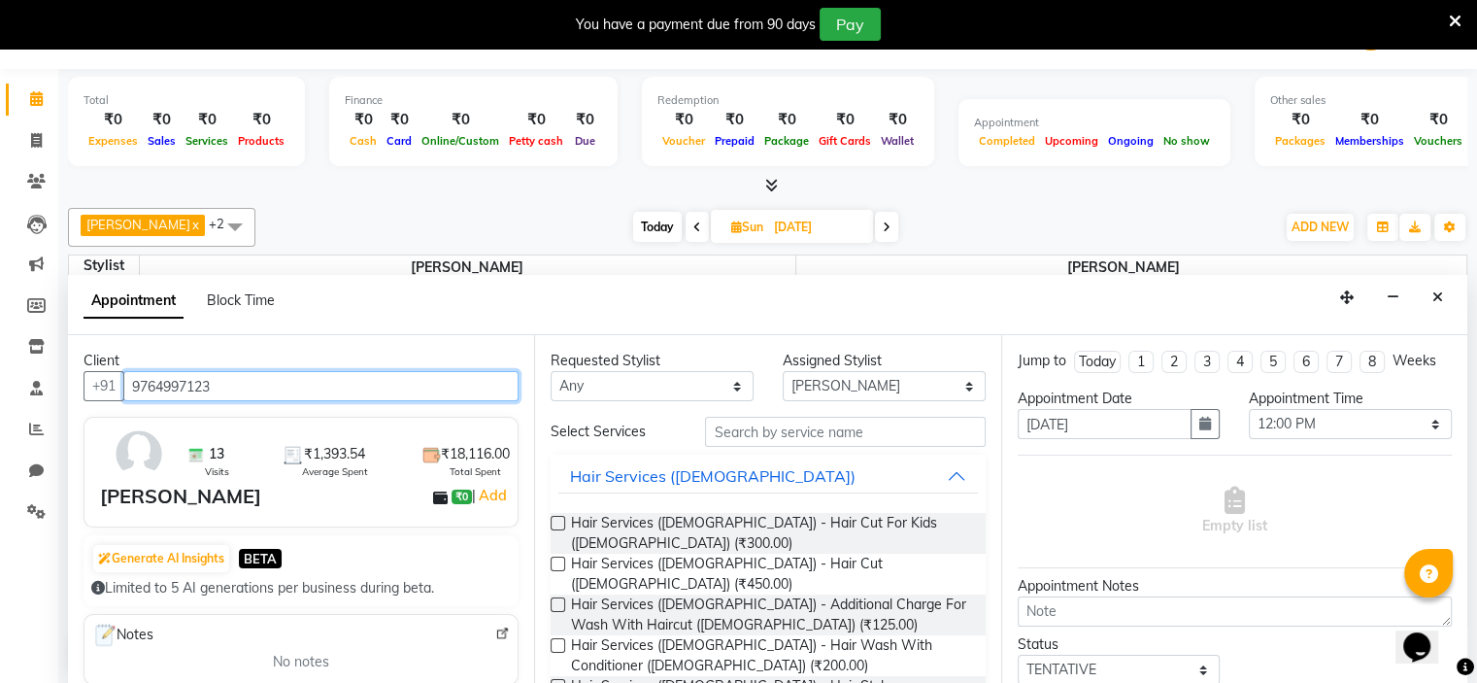
type input "9764997123"
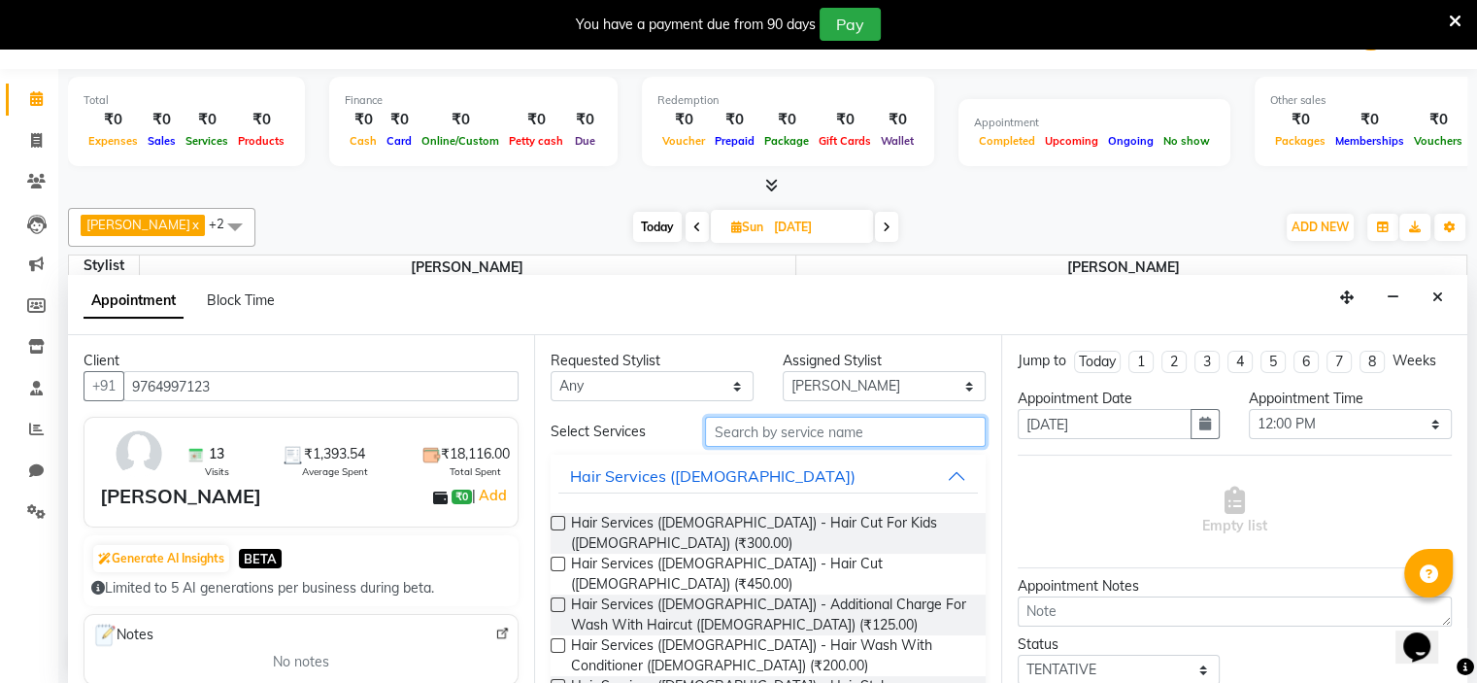
click at [807, 434] on input "text" at bounding box center [845, 432] width 280 height 30
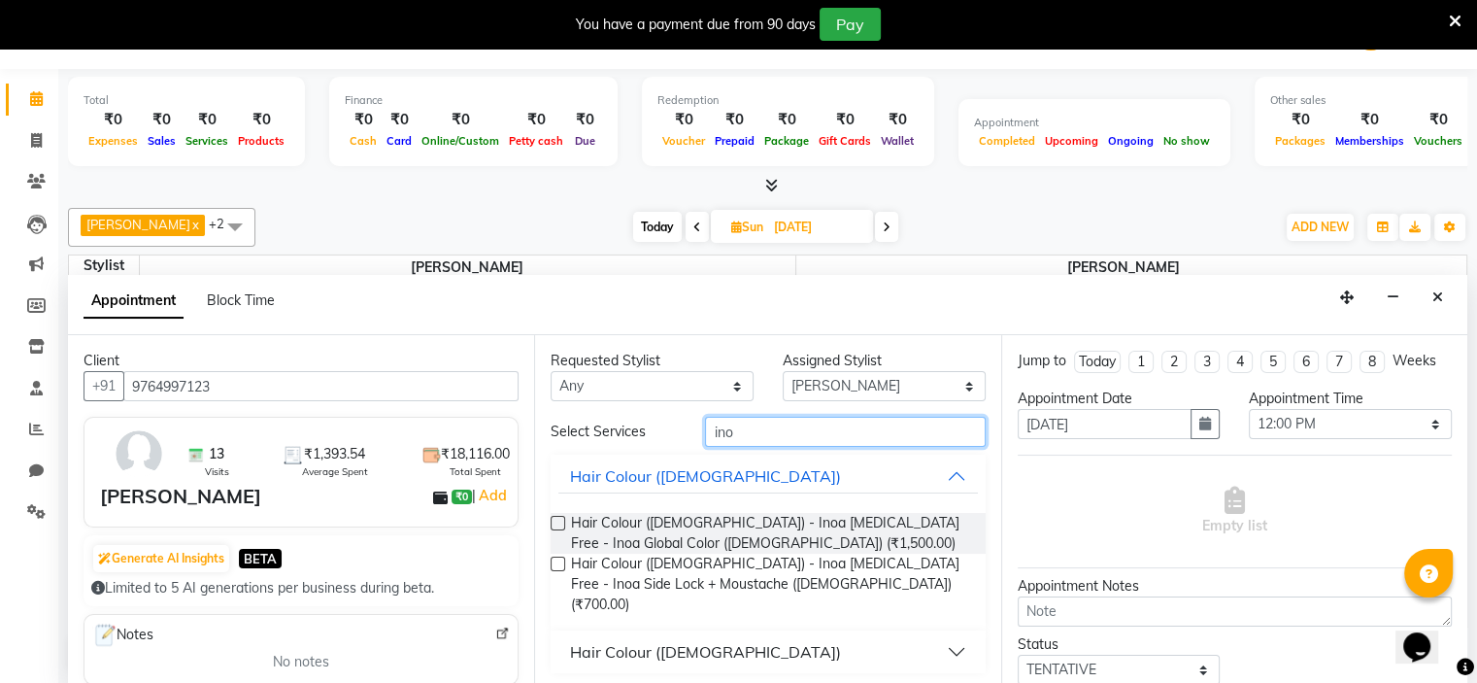
type input "ino"
click at [702, 640] on div "Hair Colour ([DEMOGRAPHIC_DATA])" at bounding box center [705, 651] width 271 height 23
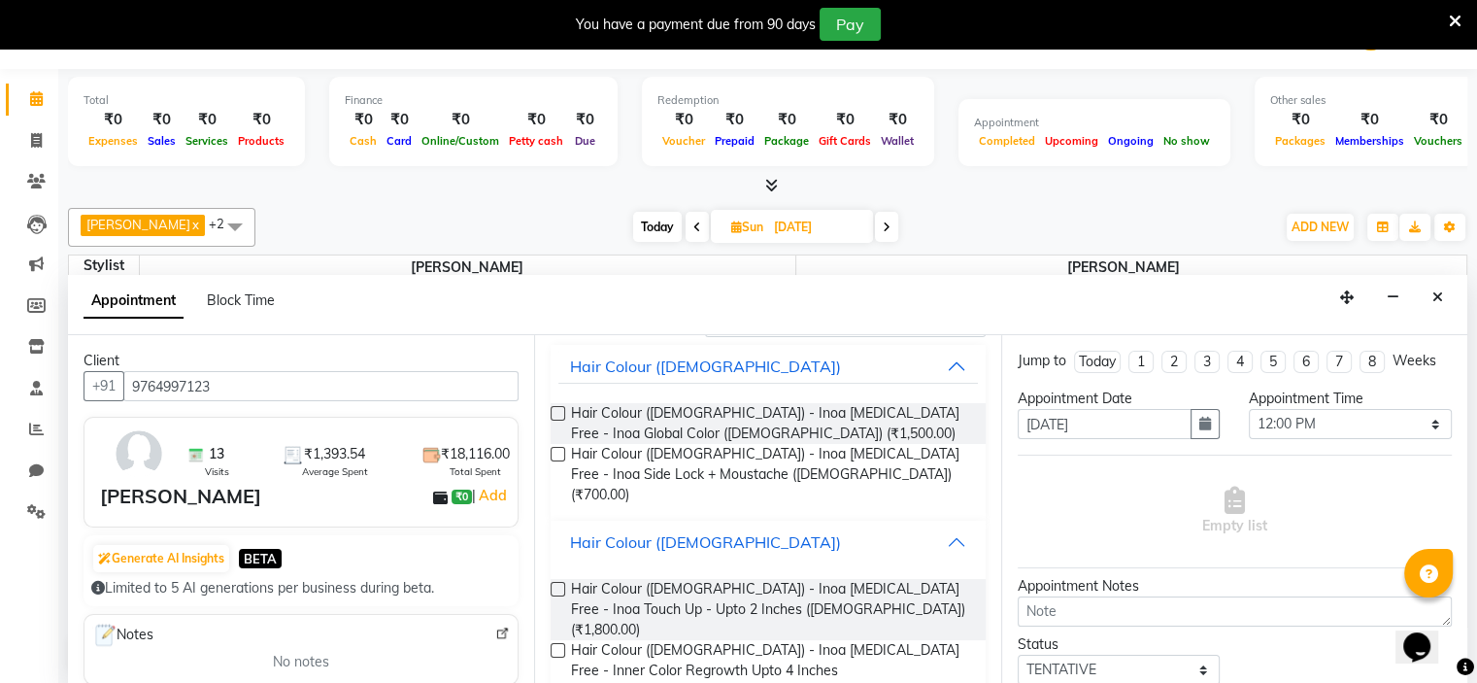
scroll to position [141, 0]
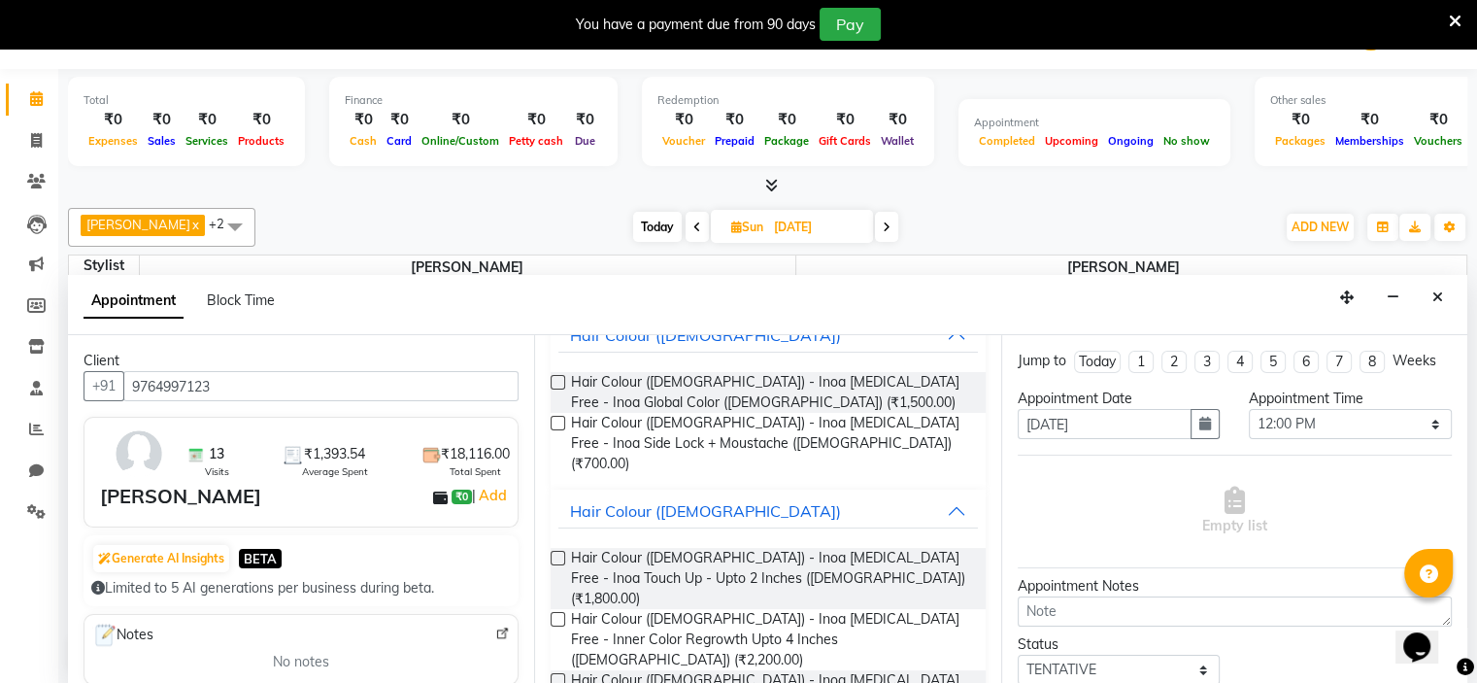
click at [556, 551] on label at bounding box center [558, 558] width 15 height 15
click at [556, 554] on input "checkbox" at bounding box center [557, 560] width 13 height 13
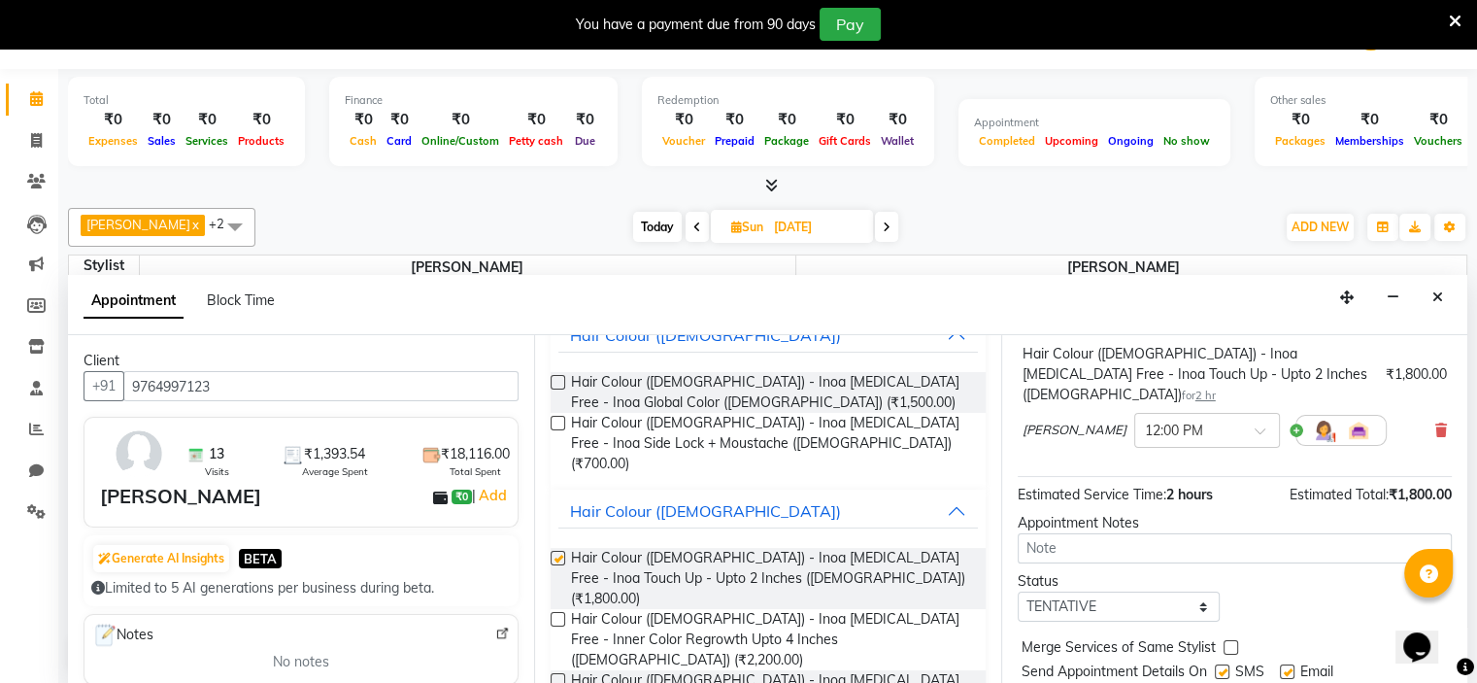
checkbox input "false"
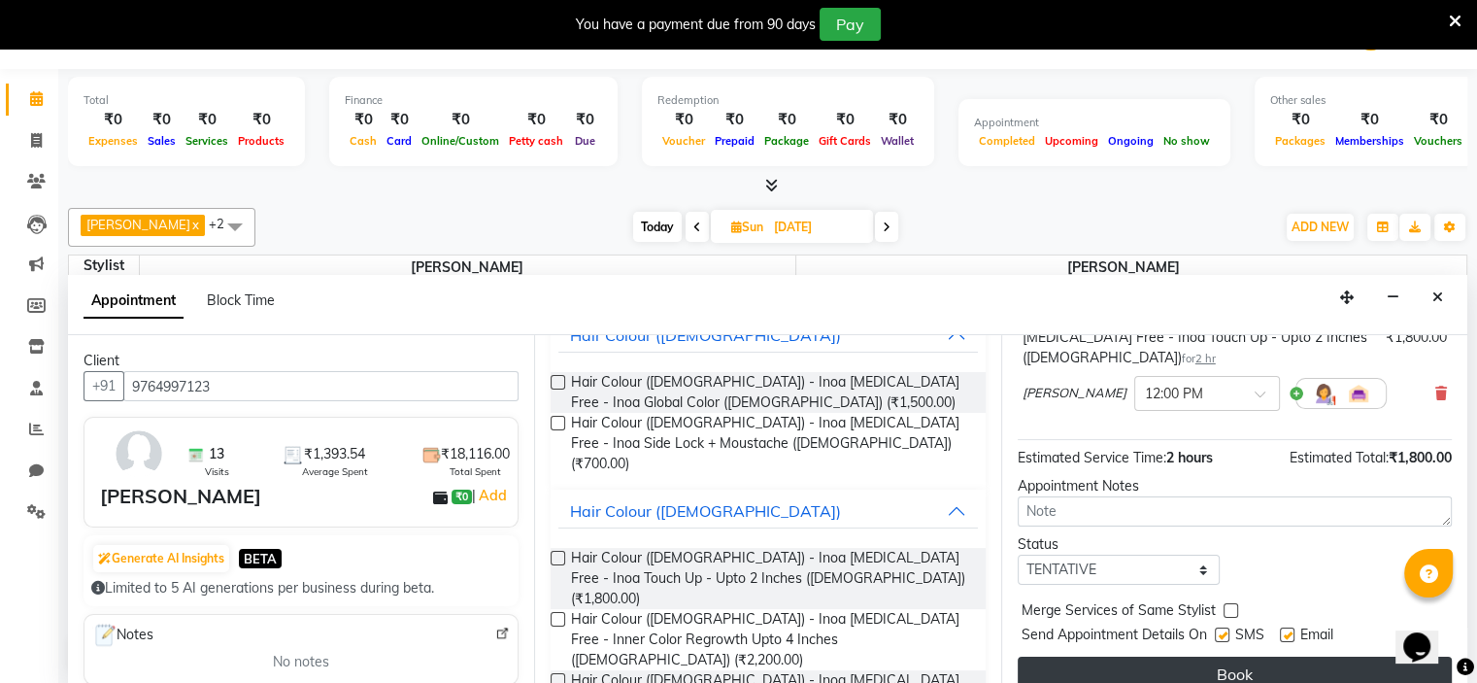
click at [1162, 657] on button "Book" at bounding box center [1235, 674] width 434 height 35
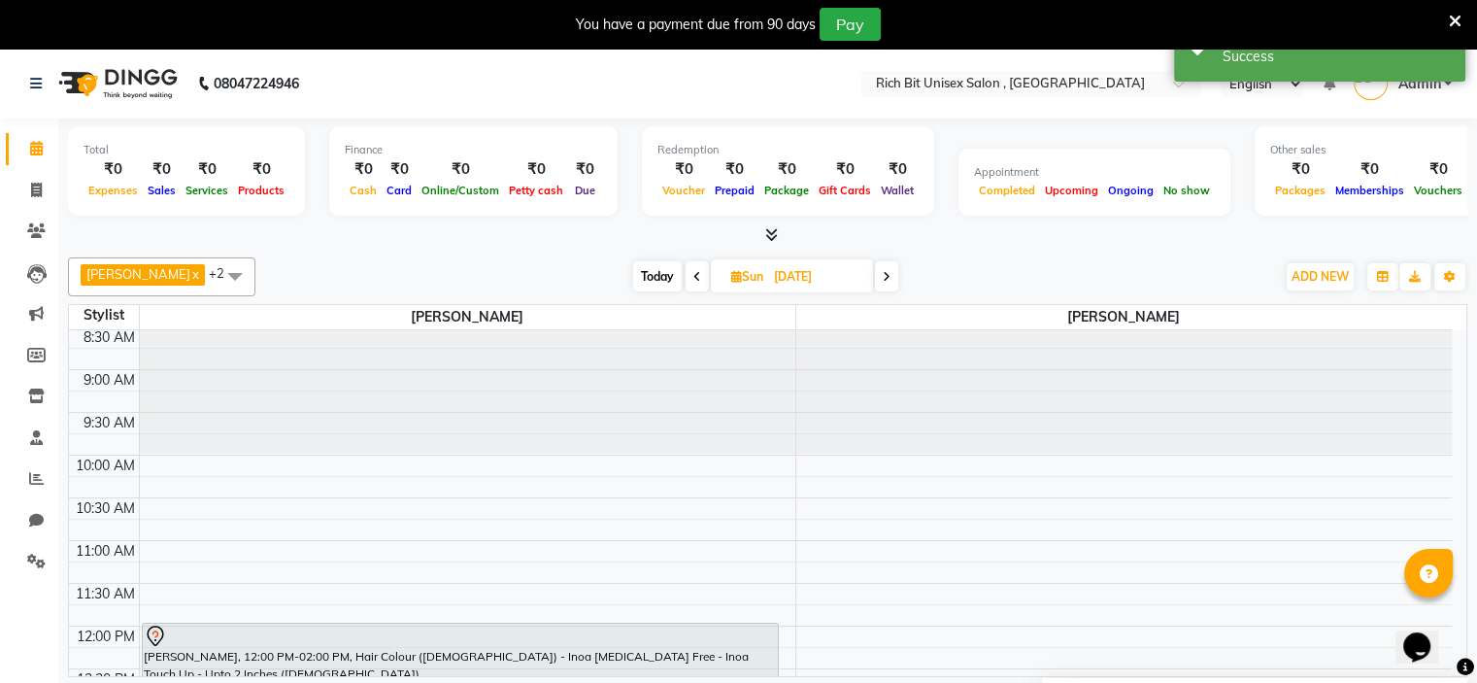
scroll to position [0, 0]
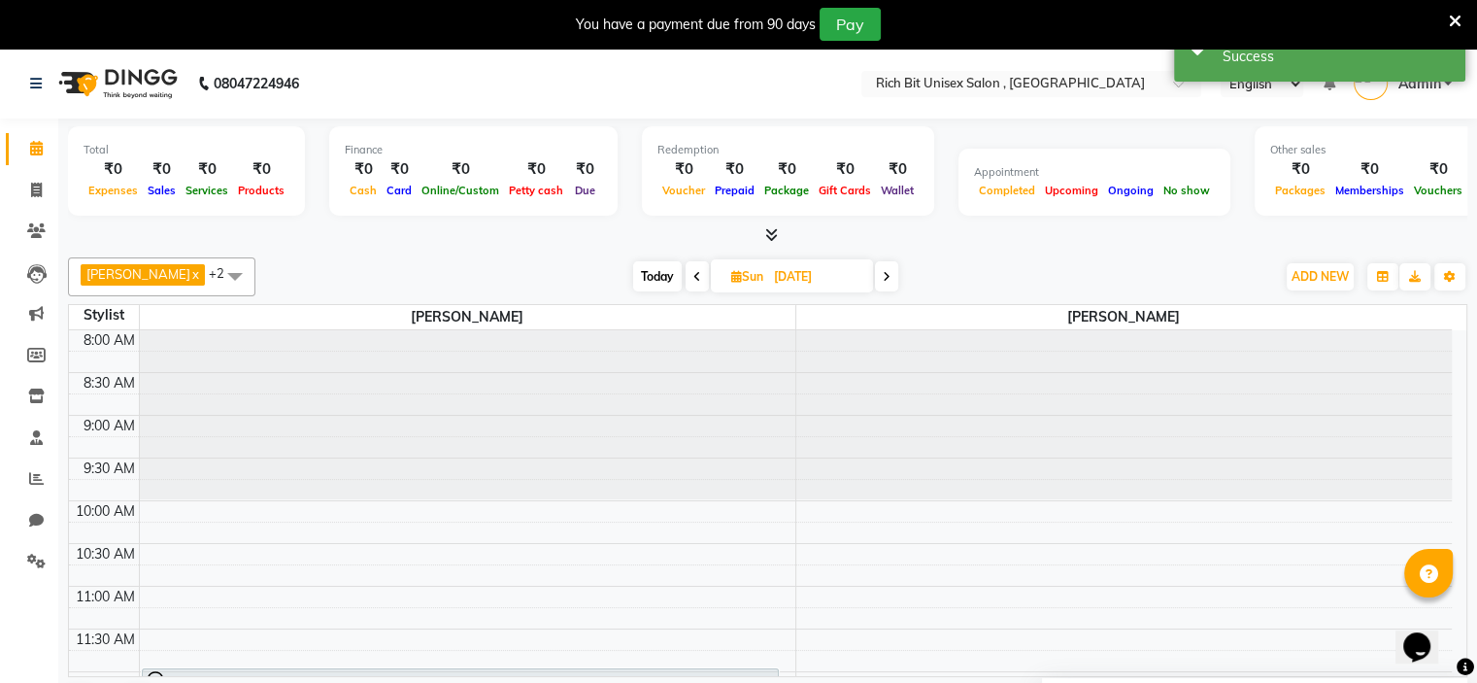
click at [660, 283] on span "Today" at bounding box center [657, 276] width 49 height 30
type input "[DATE]"
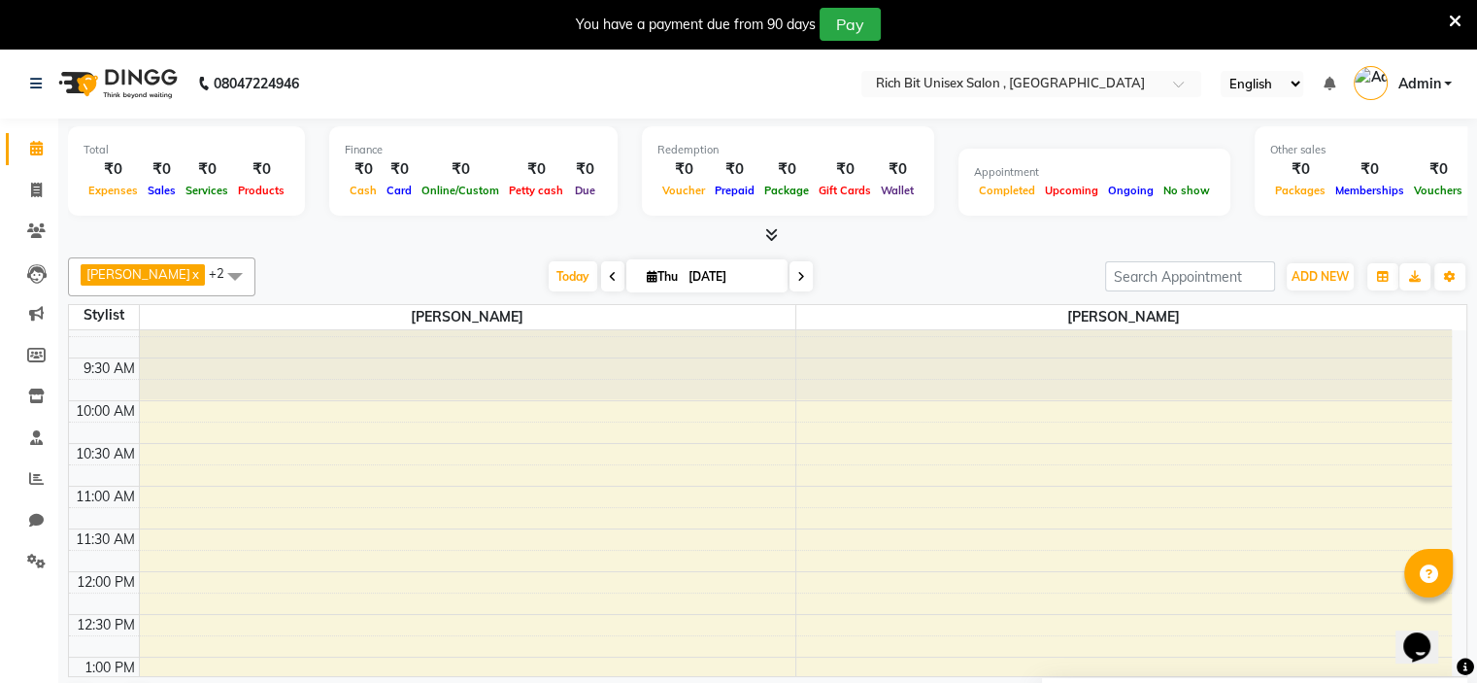
scroll to position [97, 0]
